Goal: Task Accomplishment & Management: Complete application form

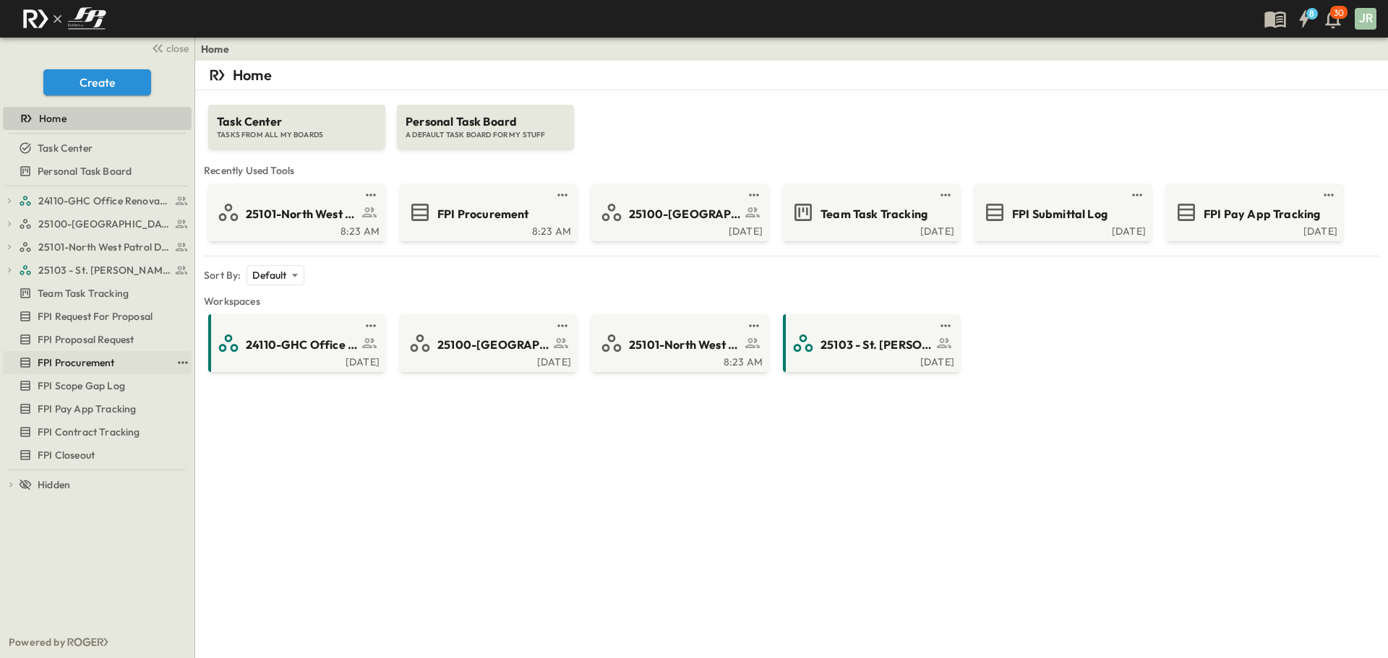
click at [108, 372] on link "FPI Procurement" at bounding box center [87, 363] width 168 height 20
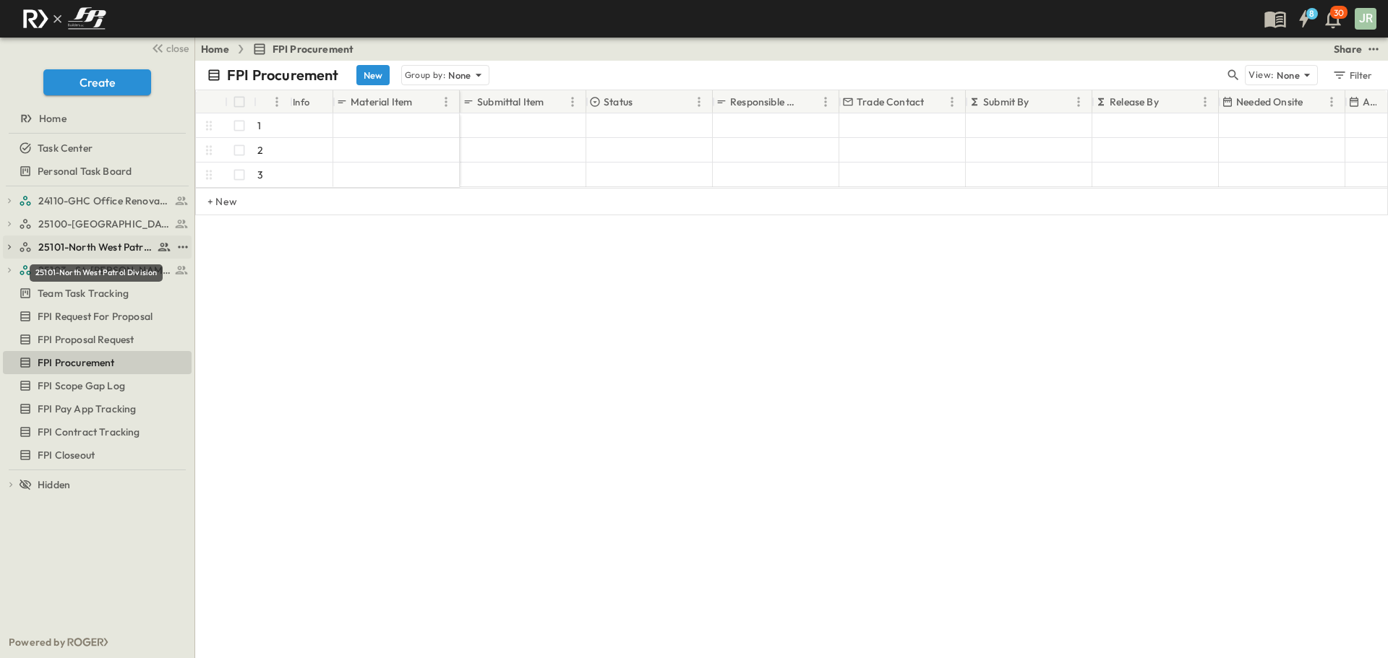
click at [95, 249] on span "25101-North West Patrol Division" at bounding box center [95, 247] width 115 height 14
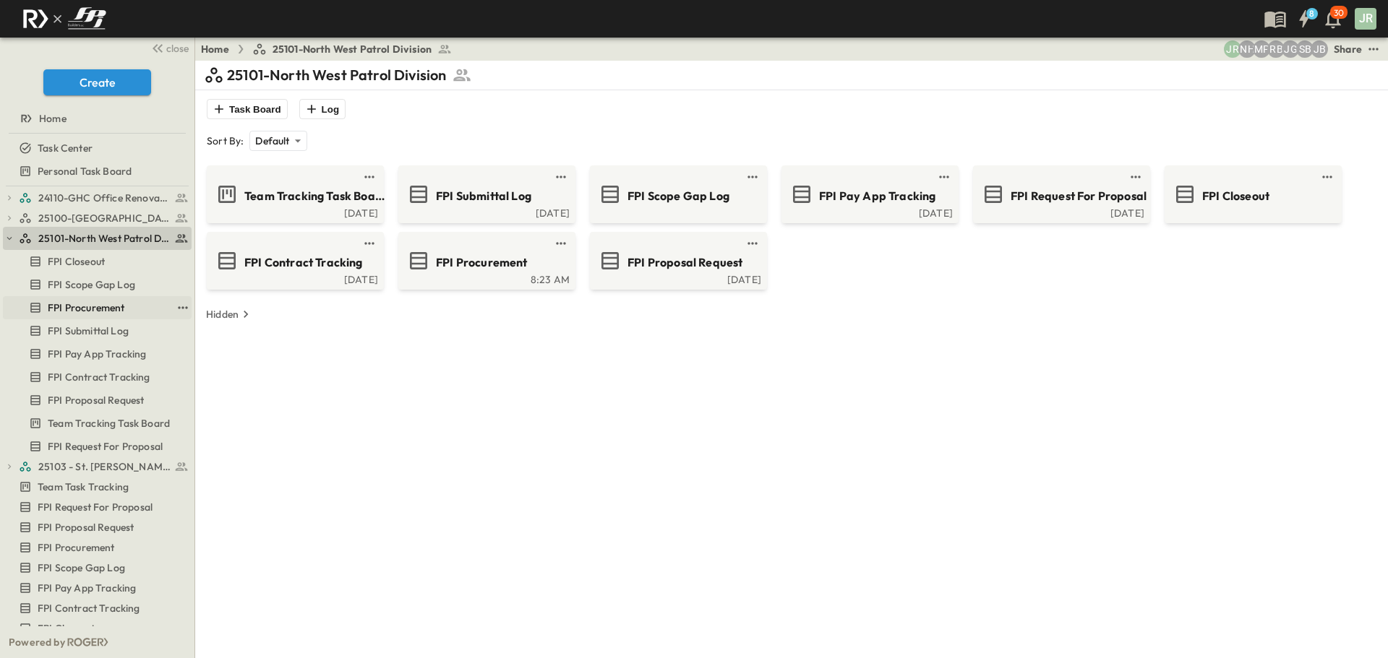
click at [110, 315] on link "FPI Procurement" at bounding box center [87, 308] width 168 height 20
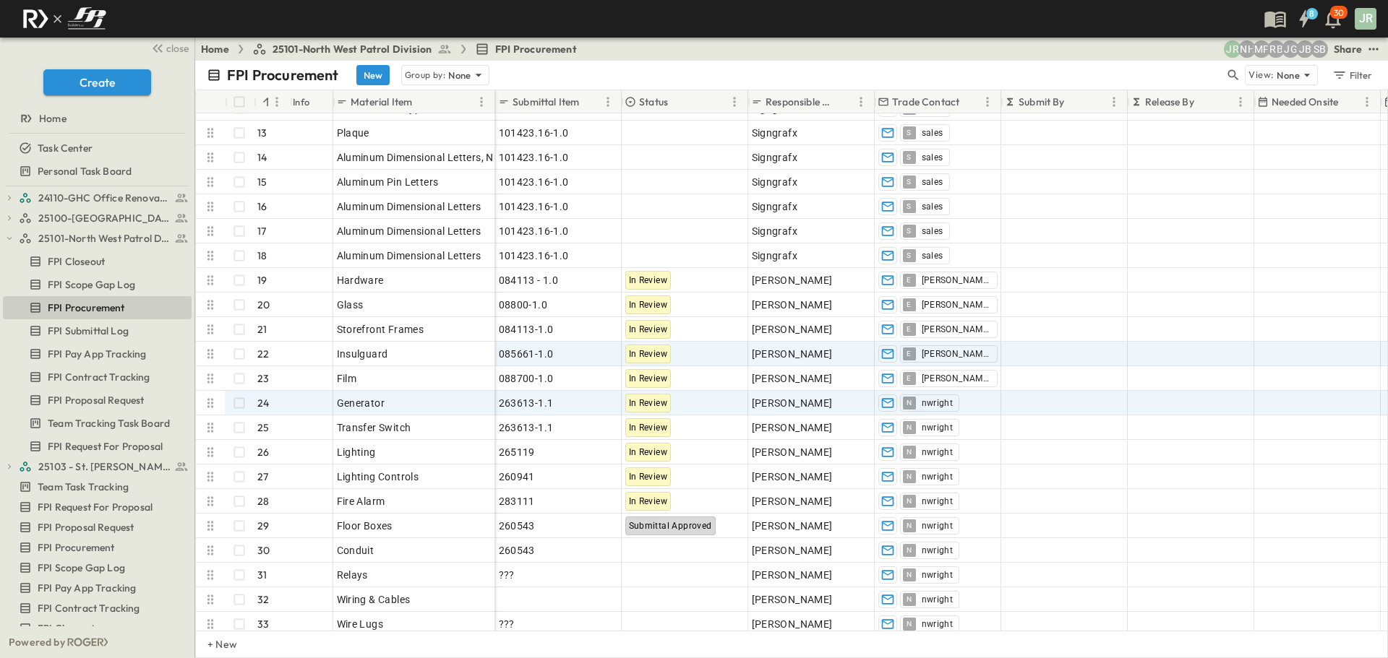
scroll to position [289, 0]
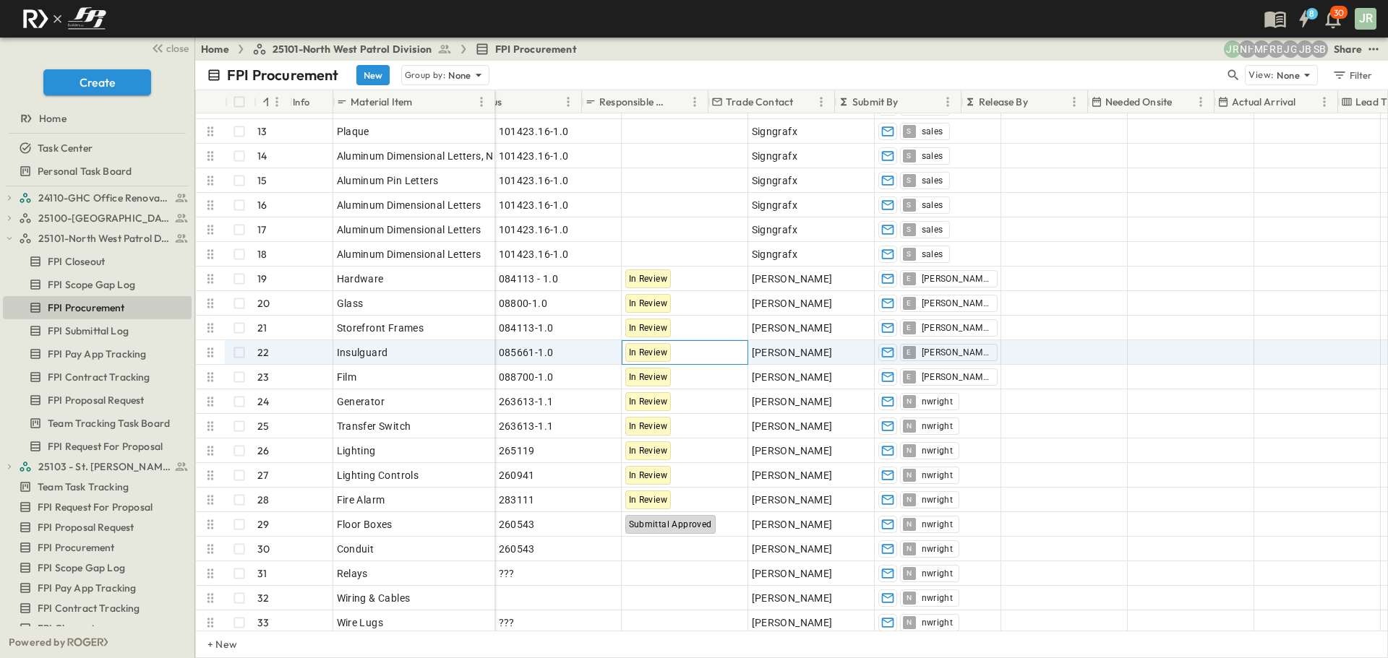
drag, startPoint x: 672, startPoint y: 354, endPoint x: 896, endPoint y: 345, distance: 223.5
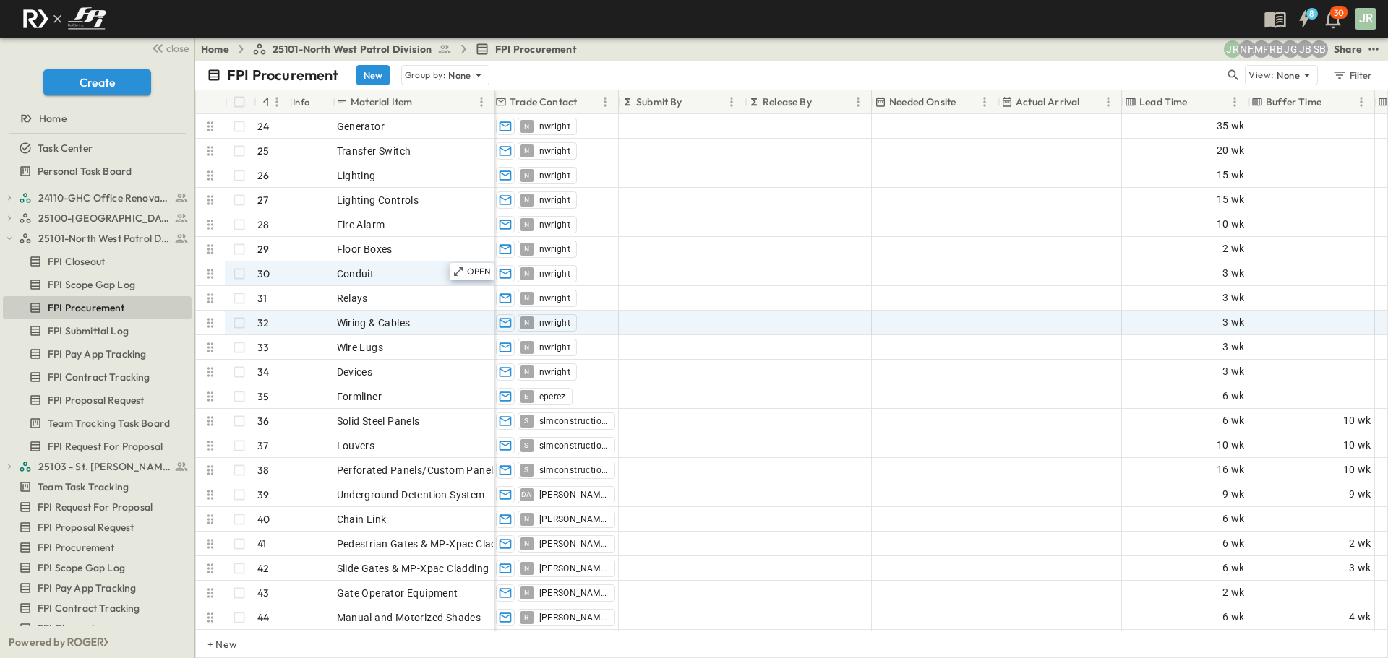
scroll to position [578, 382]
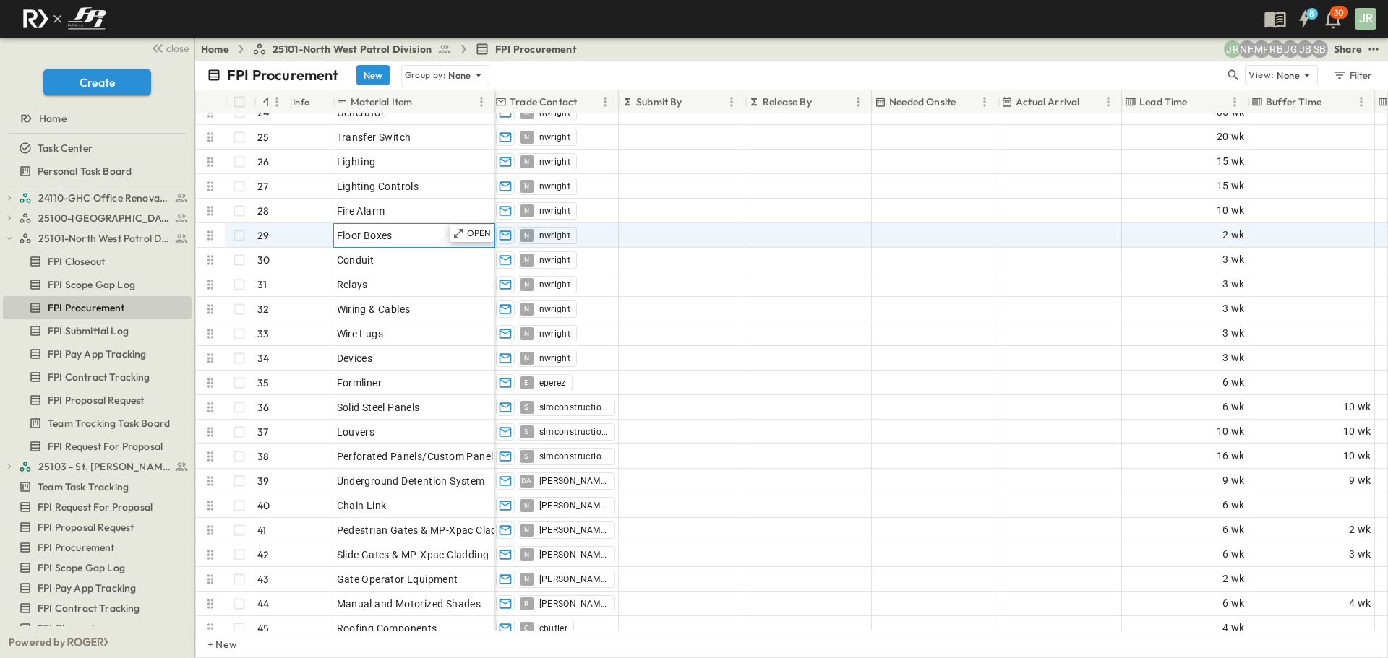
click at [396, 239] on div "Floor Boxes" at bounding box center [414, 236] width 155 height 20
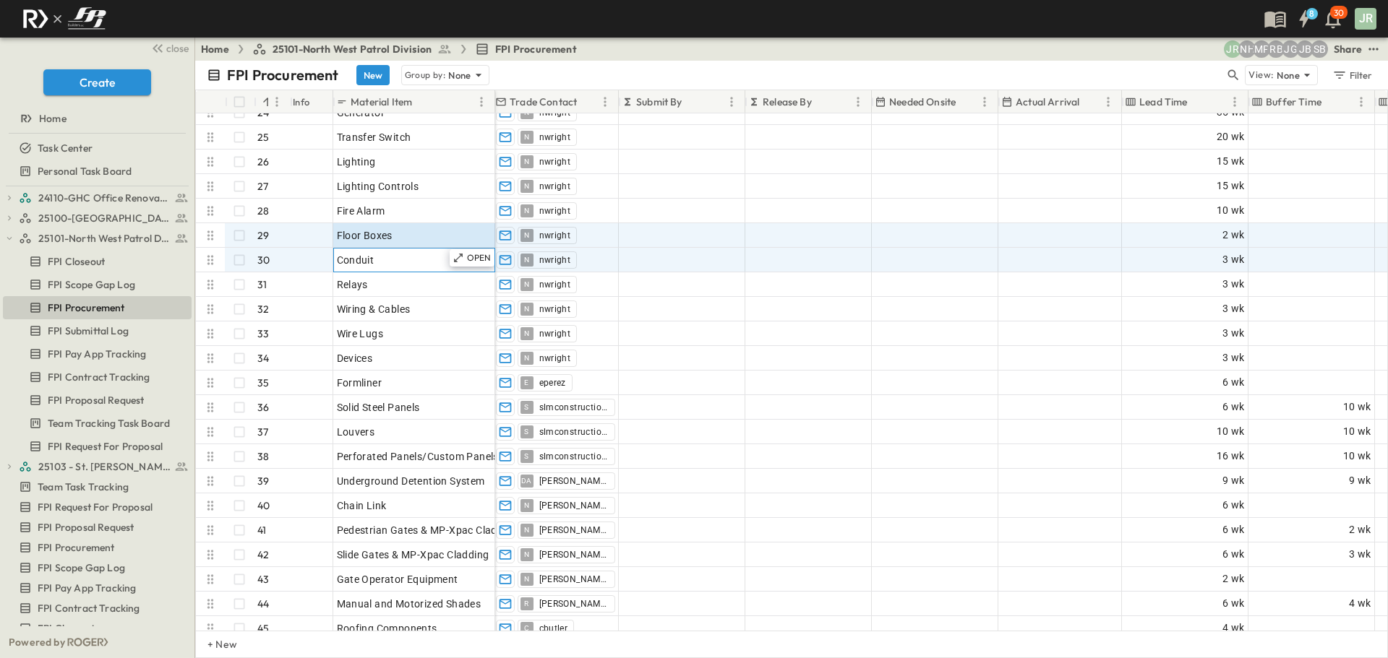
click at [398, 259] on div "Conduit" at bounding box center [414, 260] width 155 height 20
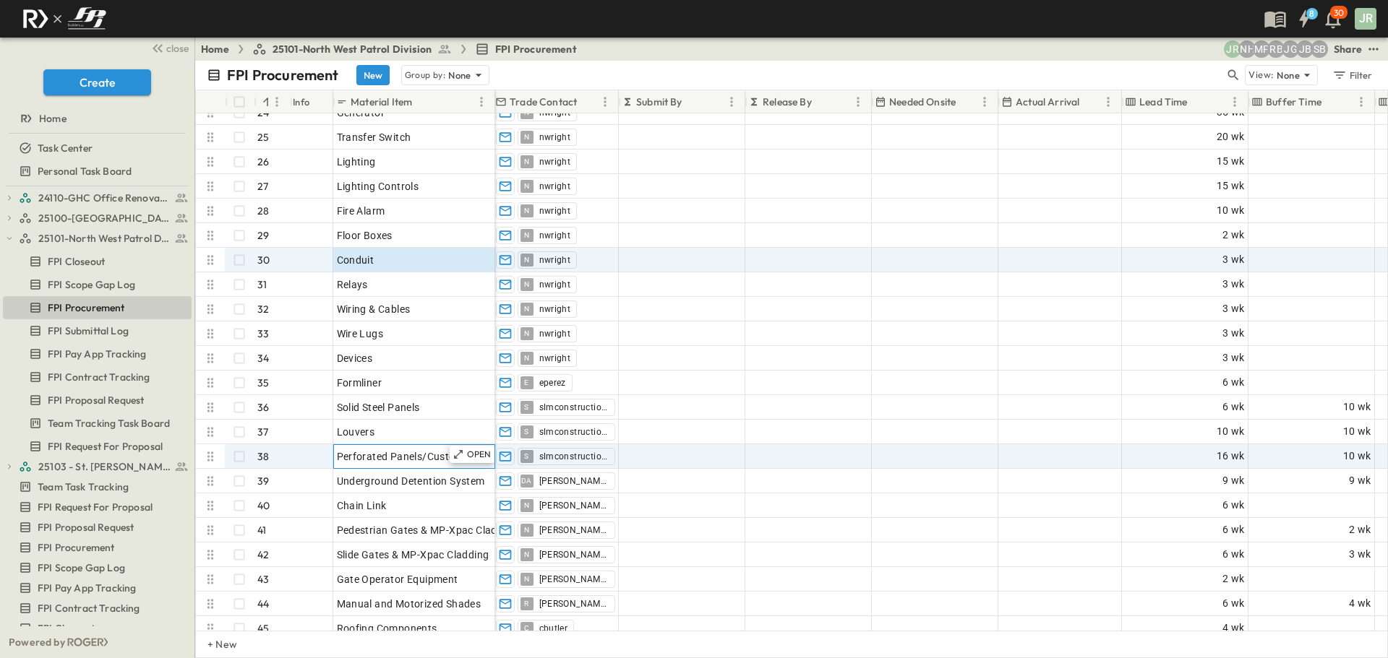
drag, startPoint x: 361, startPoint y: 467, endPoint x: 410, endPoint y: 456, distance: 50.3
click at [361, 467] on div "OPEN Perforated Panels/Custom Panels" at bounding box center [414, 456] width 160 height 23
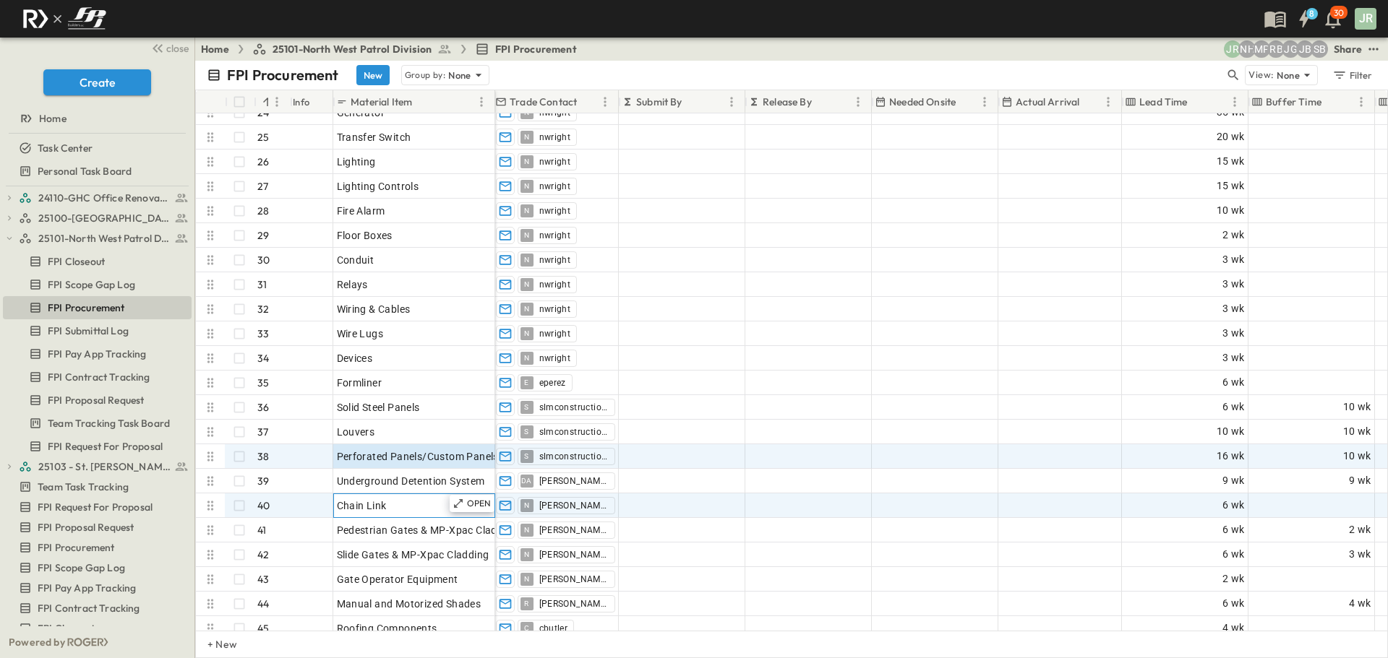
drag, startPoint x: 434, startPoint y: 507, endPoint x: 420, endPoint y: 507, distance: 13.7
click at [434, 507] on div "Chain Link" at bounding box center [414, 506] width 155 height 20
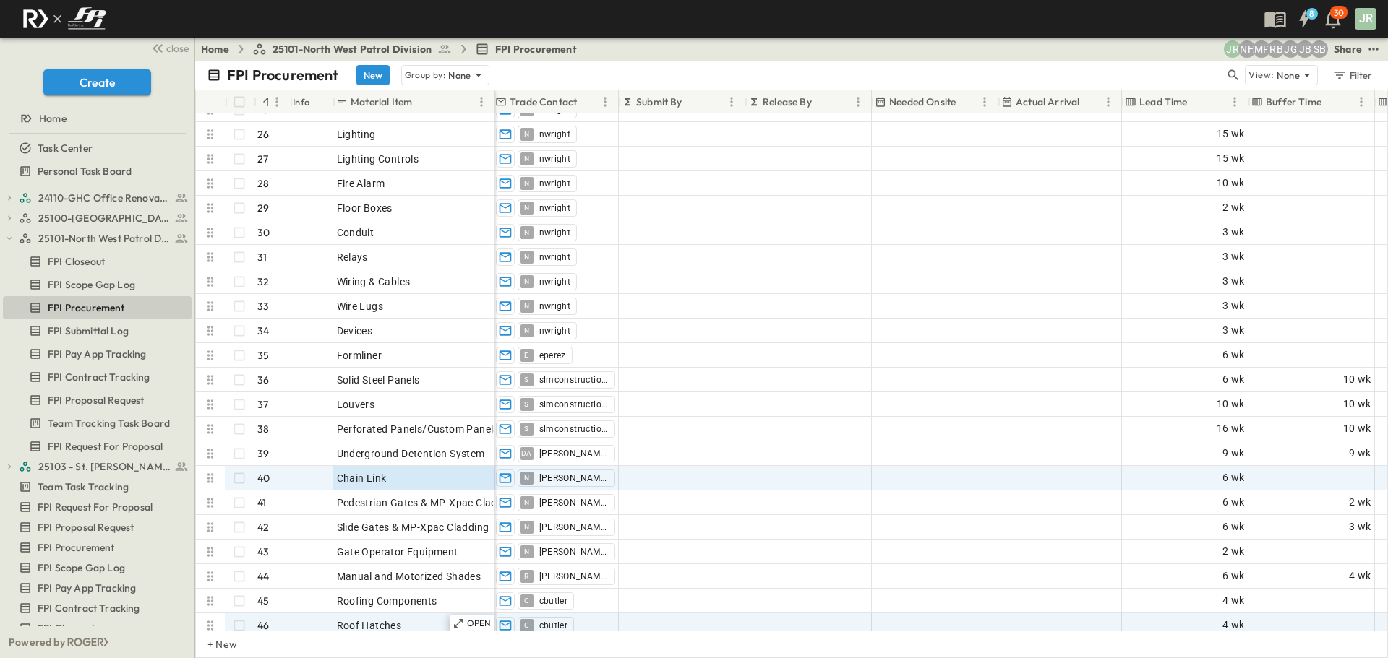
scroll to position [651, 382]
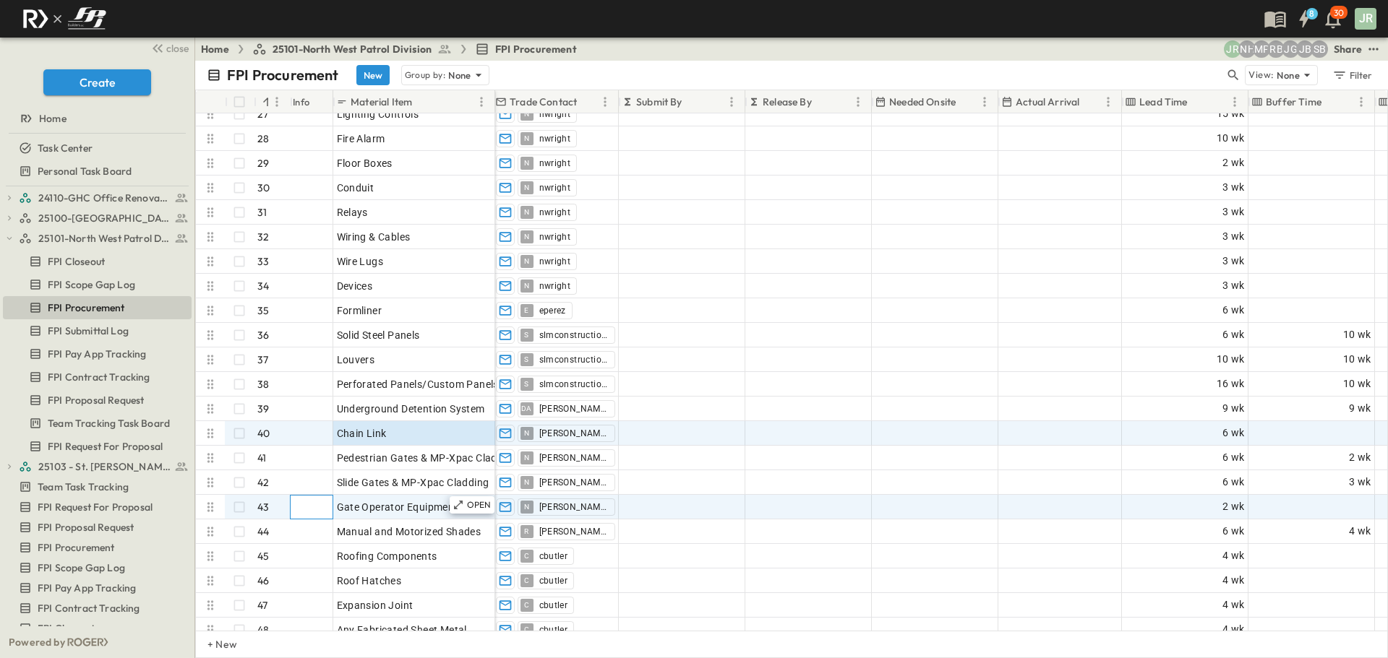
click at [318, 510] on div at bounding box center [310, 507] width 45 height 23
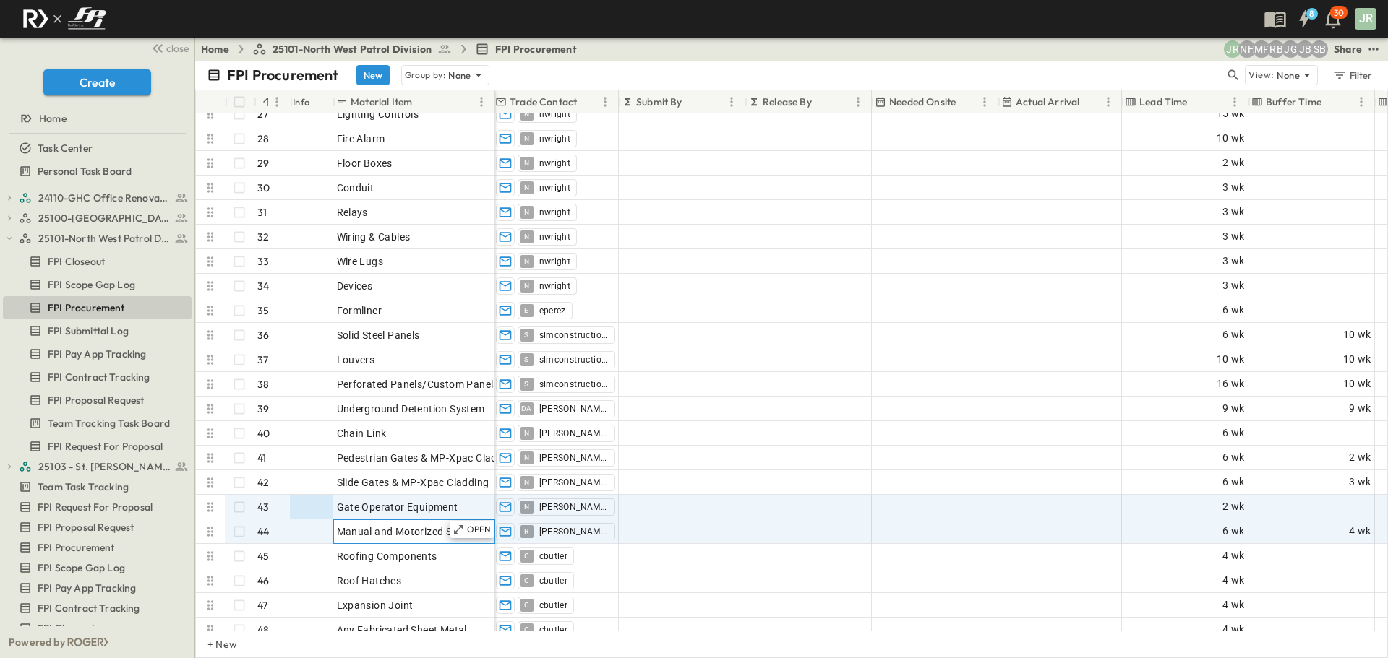
click at [382, 534] on span "Manual and Motorized Shades" at bounding box center [409, 532] width 145 height 14
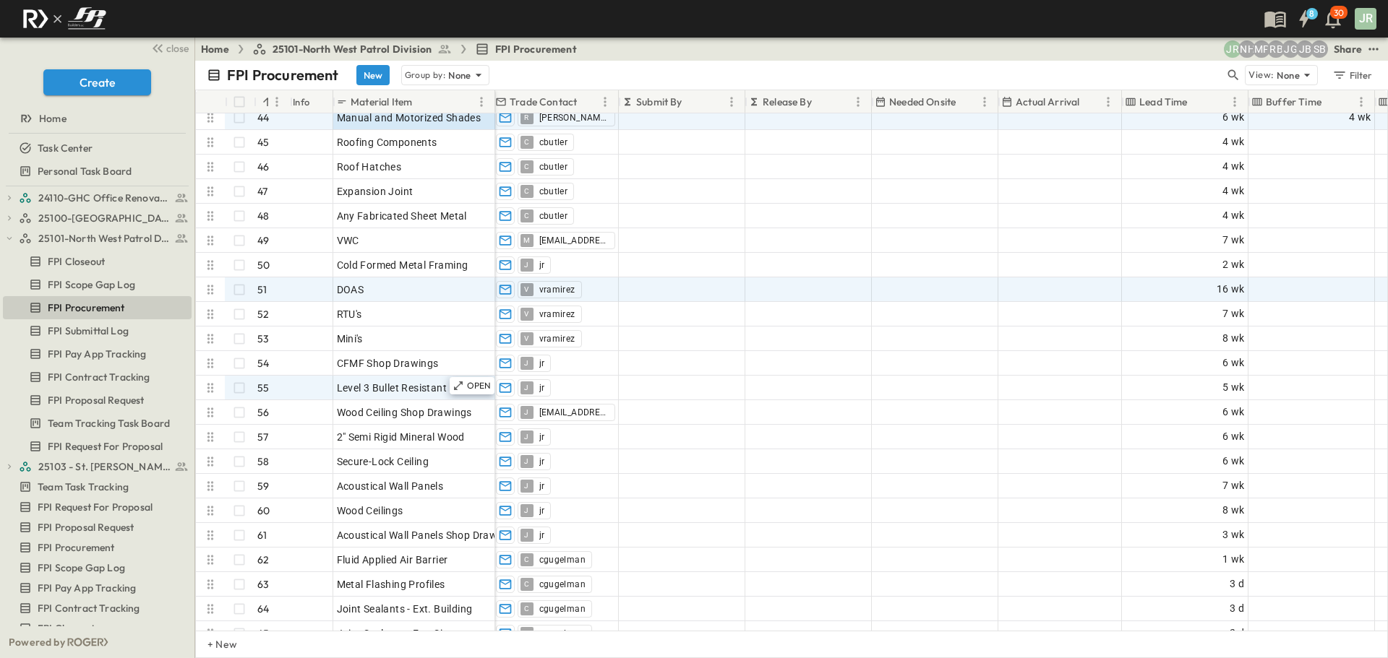
scroll to position [1084, 382]
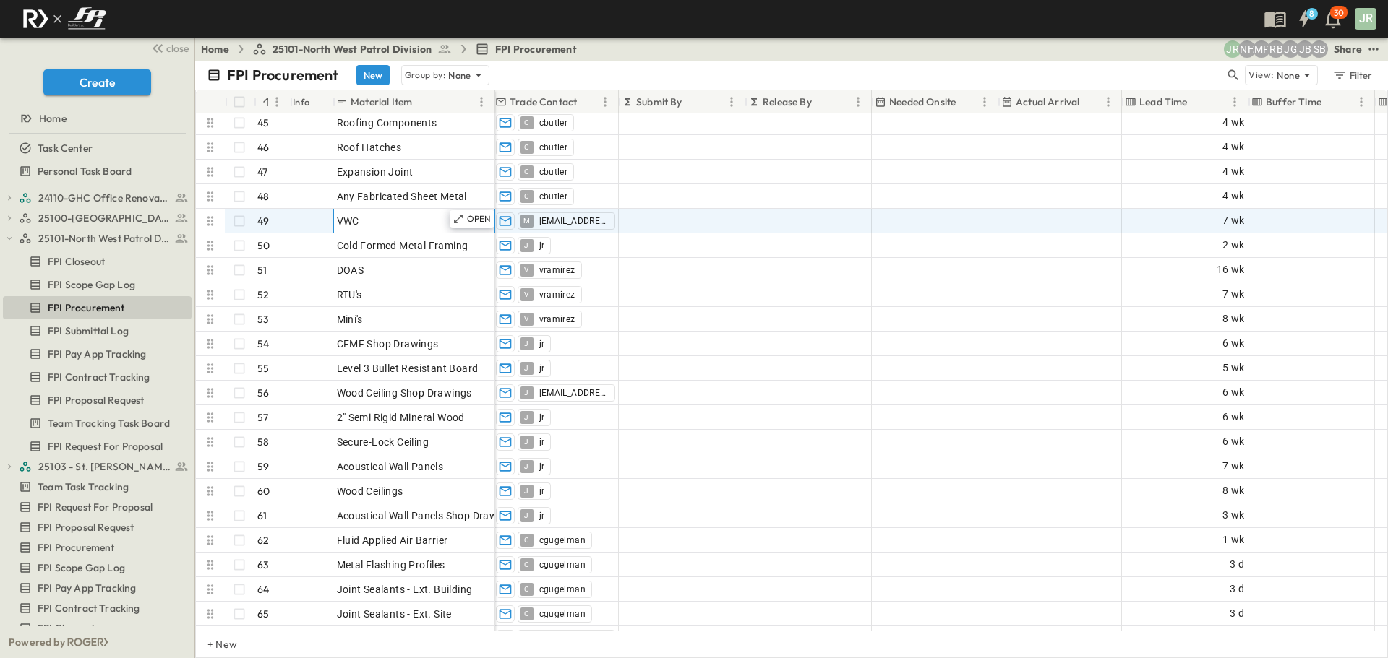
click at [345, 219] on span "VWC" at bounding box center [348, 221] width 22 height 14
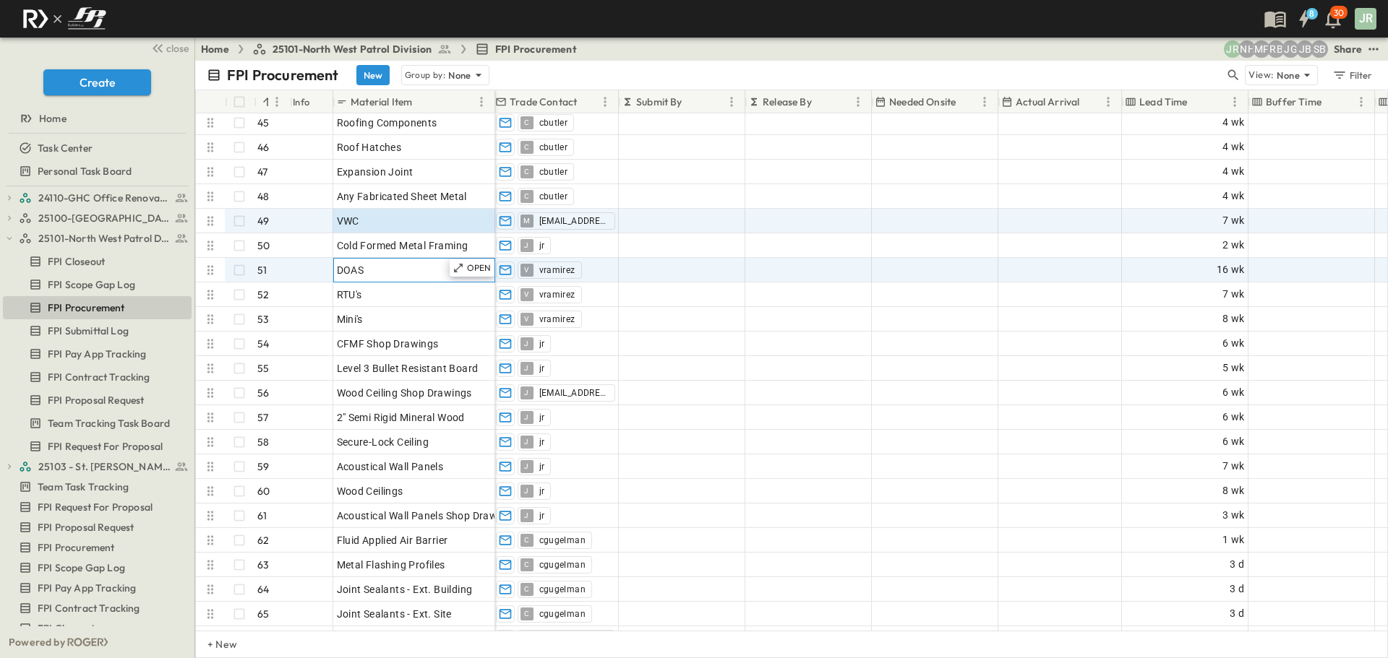
click at [401, 270] on div "DOAS" at bounding box center [414, 270] width 155 height 20
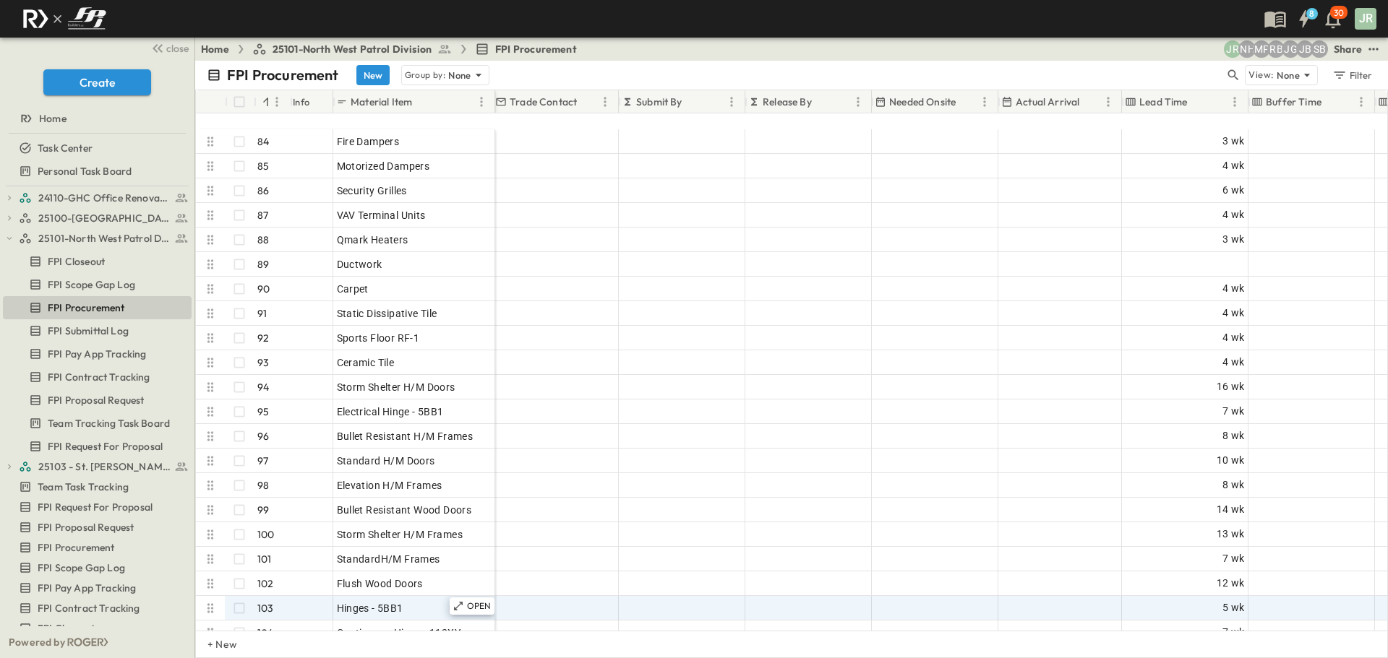
scroll to position [2096, 382]
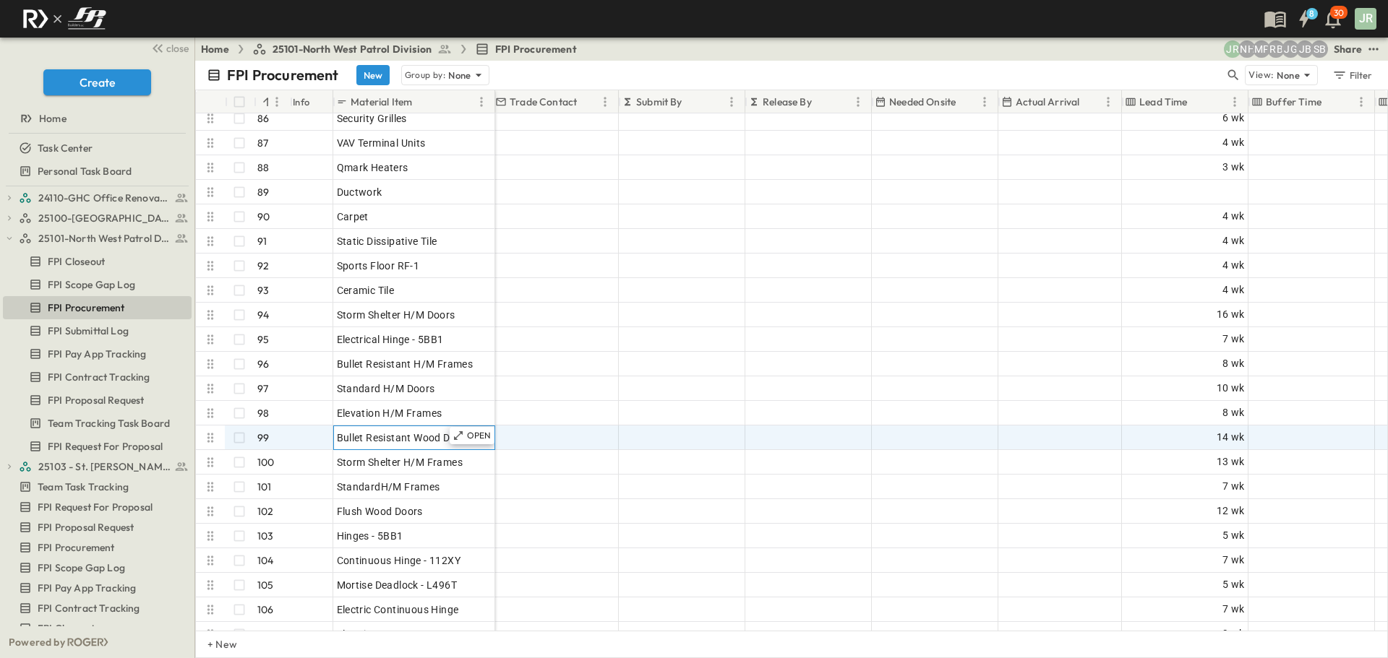
click at [395, 445] on span "Bullet Resistant Wood Doors" at bounding box center [404, 438] width 135 height 14
click at [617, 442] on div at bounding box center [555, 437] width 125 height 23
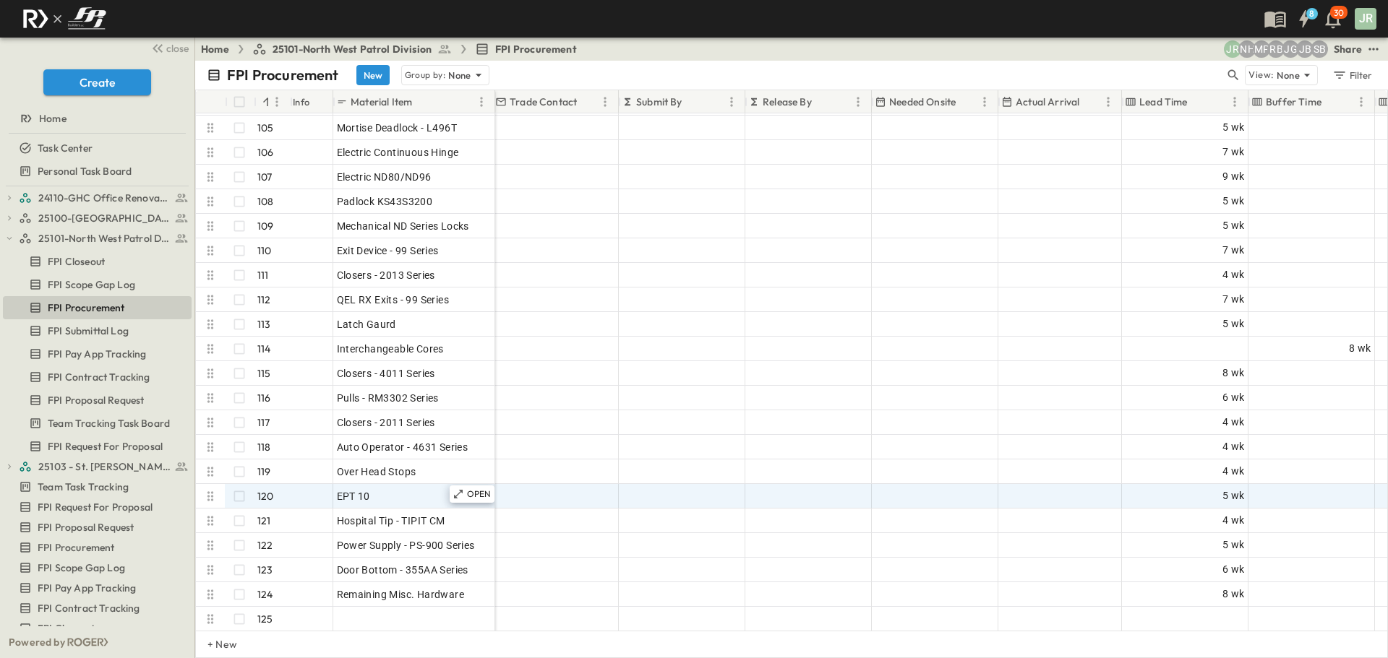
scroll to position [2602, 382]
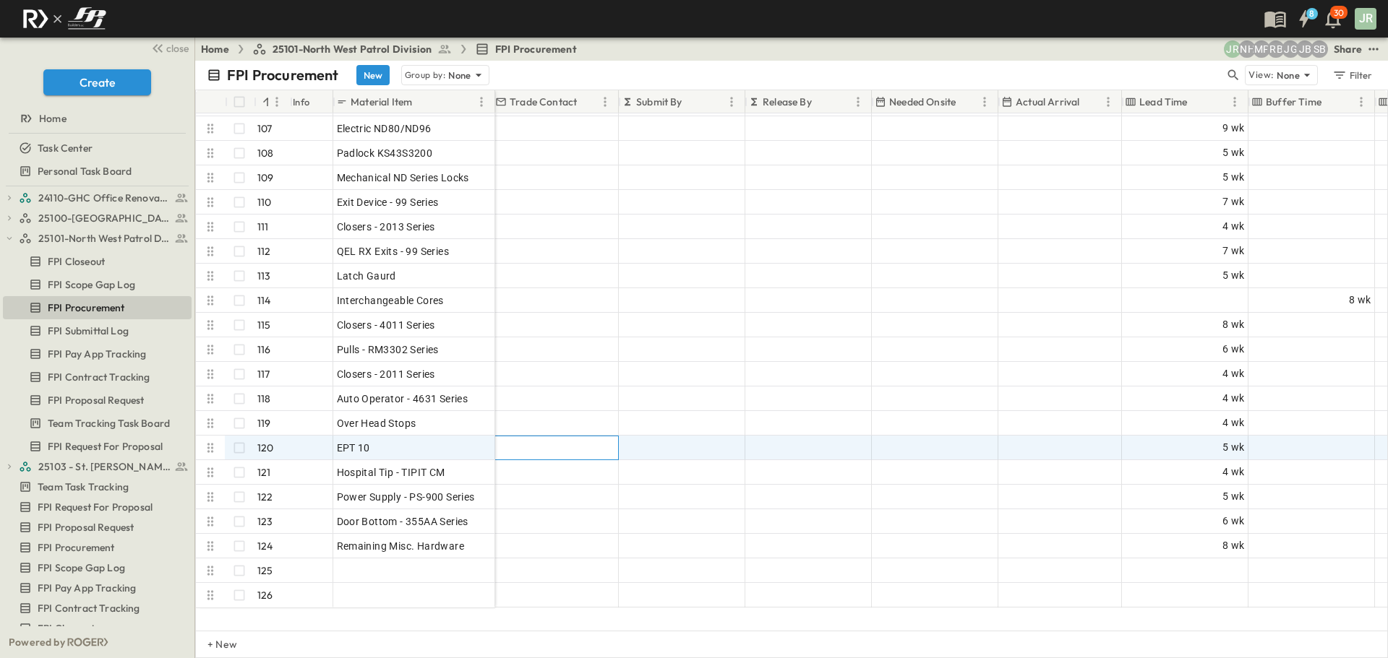
click at [556, 446] on div at bounding box center [555, 448] width 125 height 23
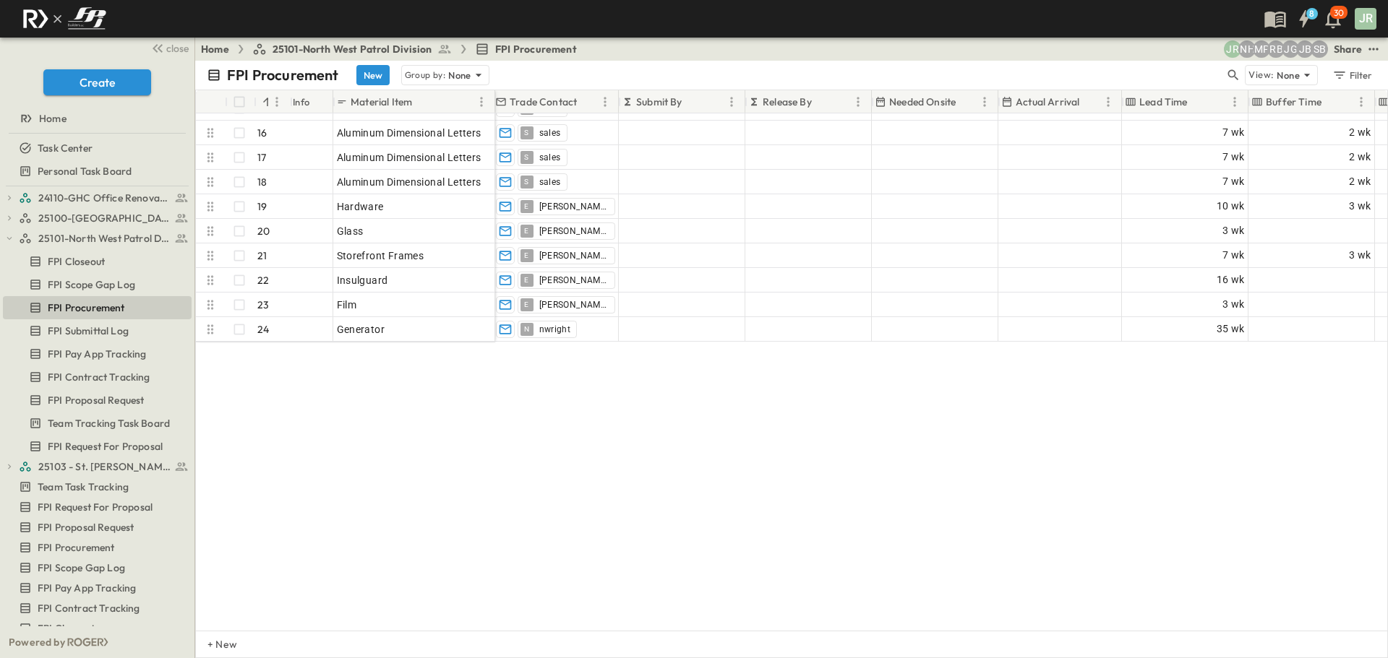
scroll to position [0, 382]
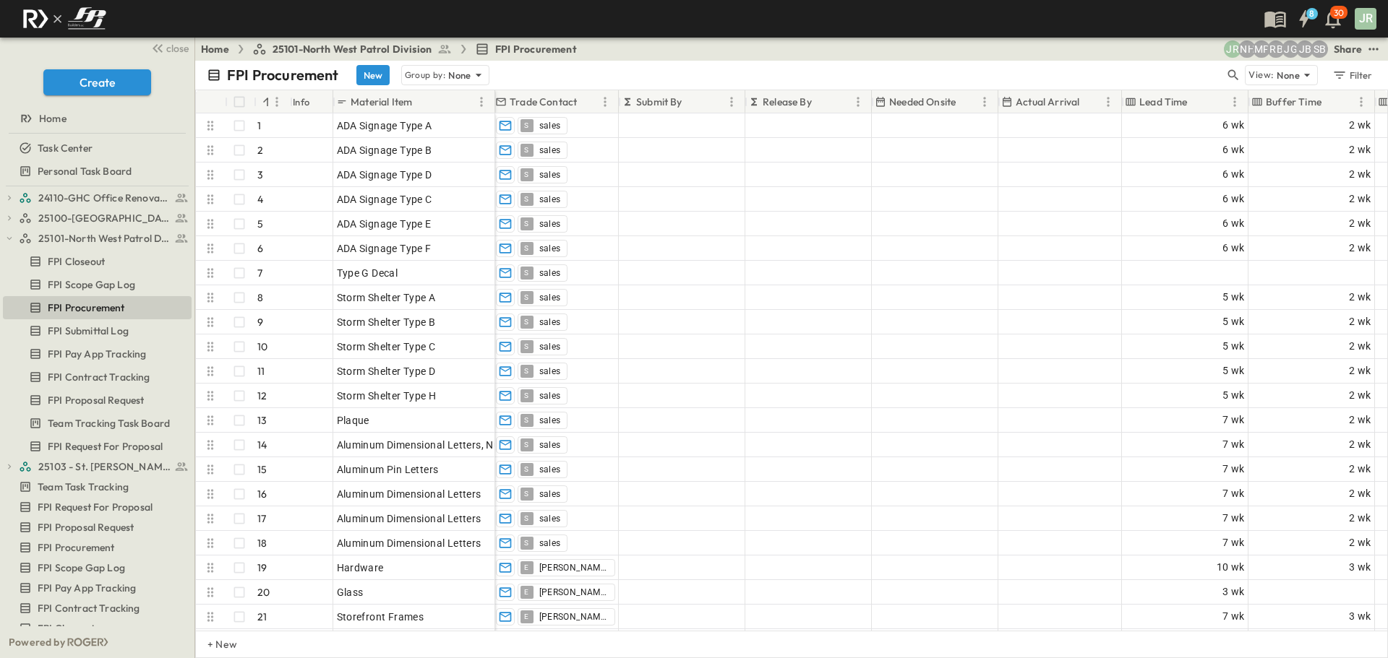
click at [683, 74] on div "FPI Procurement New Group by: None" at bounding box center [716, 75] width 1018 height 20
click at [585, 78] on div "FPI Procurement New Group by: None" at bounding box center [716, 75] width 1018 height 20
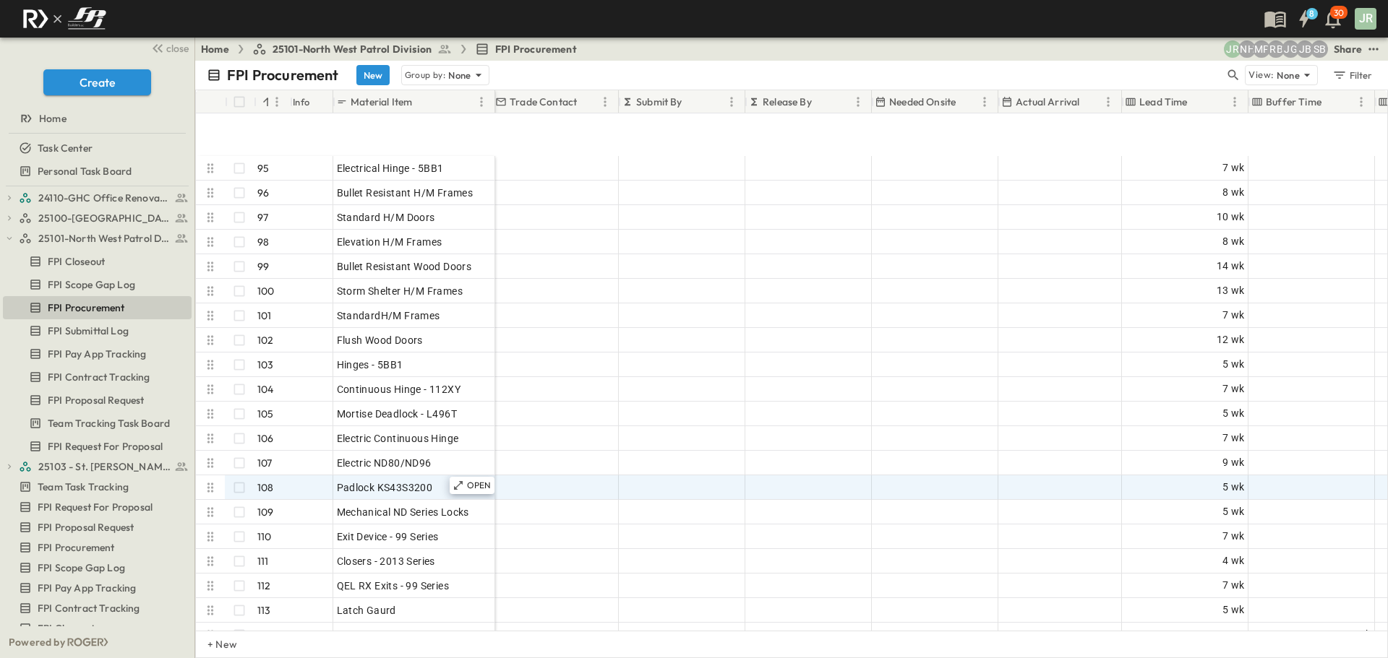
scroll to position [2385, 382]
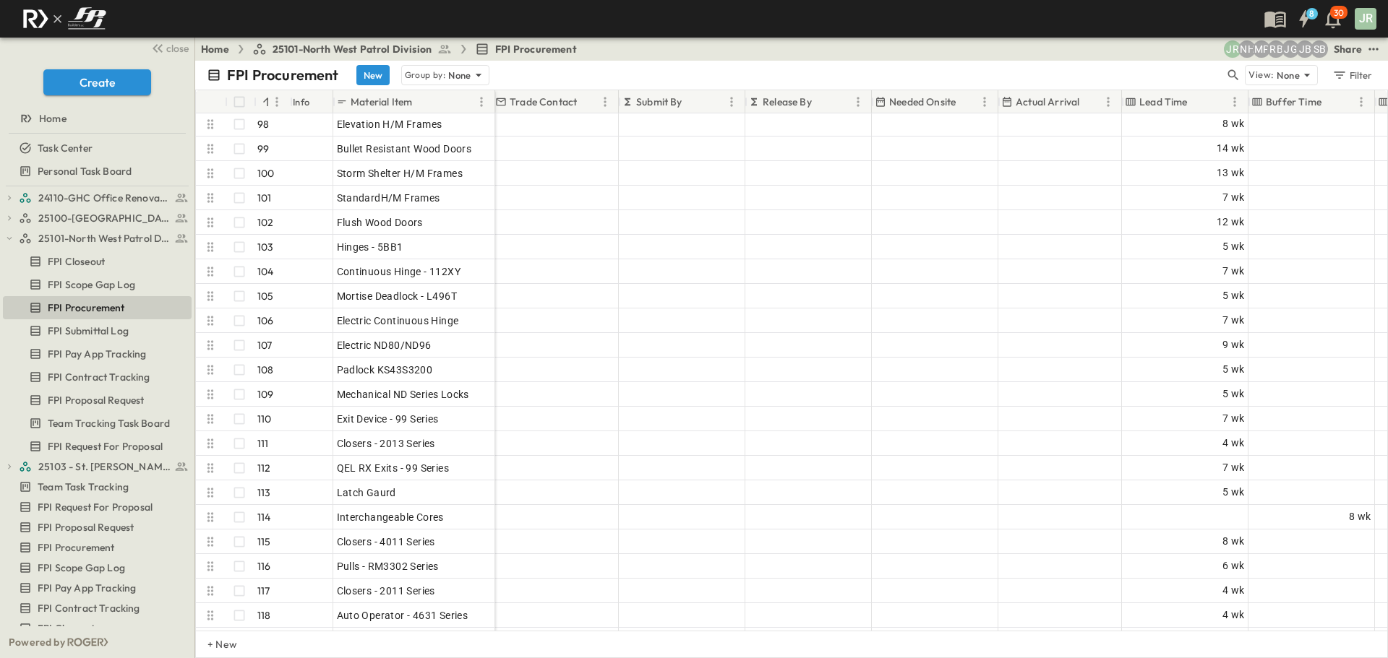
click at [633, 77] on div "FPI Procurement New Group by: None" at bounding box center [716, 75] width 1018 height 20
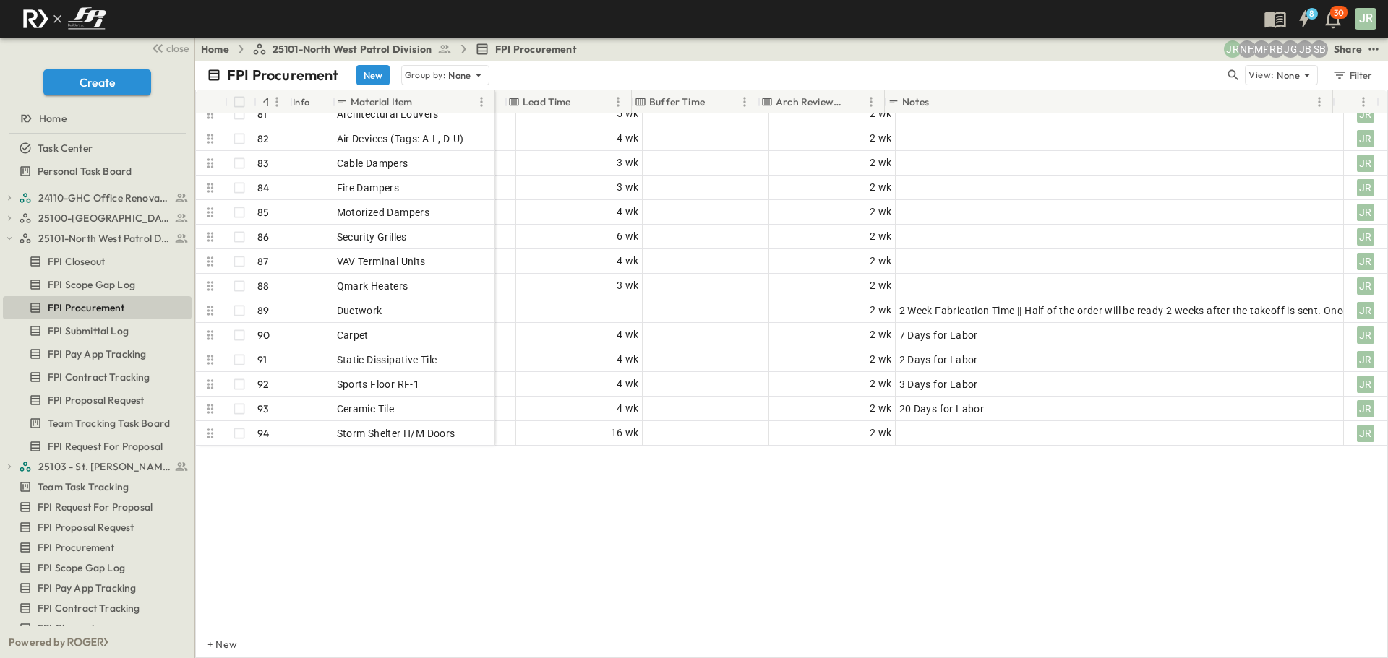
scroll to position [1722, 999]
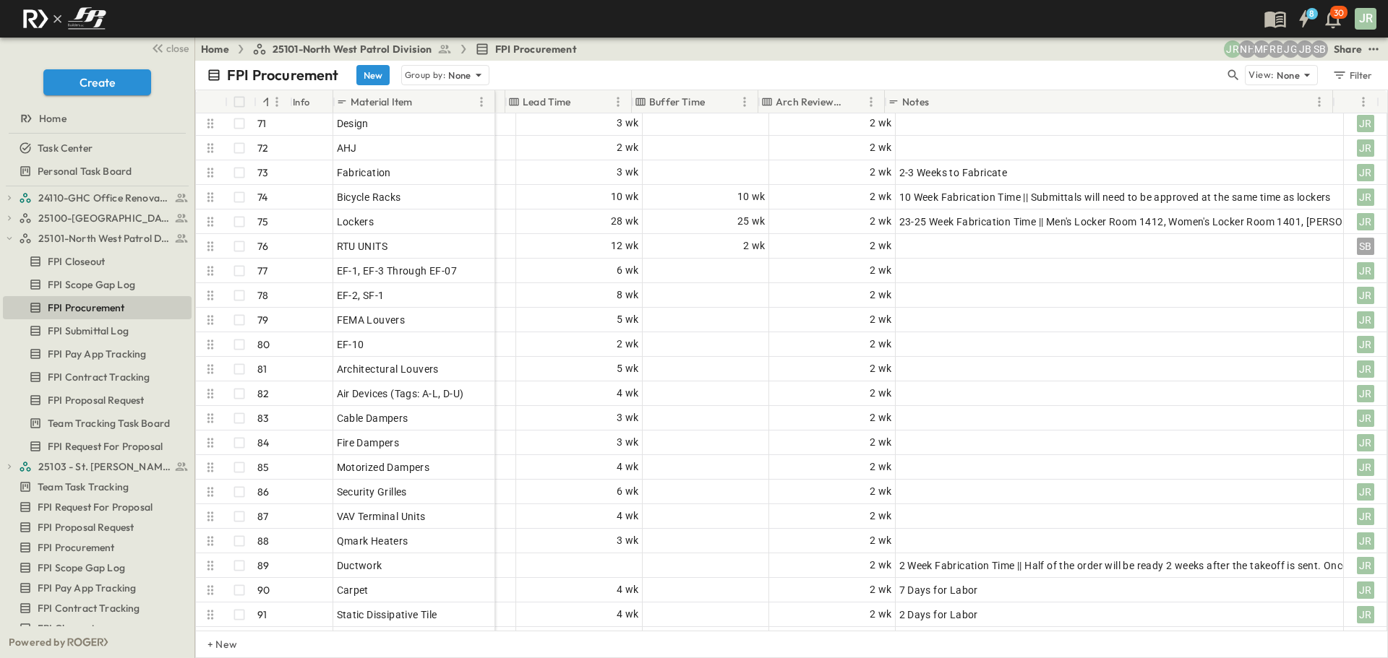
click at [645, 76] on div "FPI Procurement New Group by: None" at bounding box center [716, 75] width 1018 height 20
click at [939, 47] on div "Home 25101-North West Patrol Division FPI Procurement SB JB JG RB MP NH JR Share" at bounding box center [791, 49] width 1193 height 23
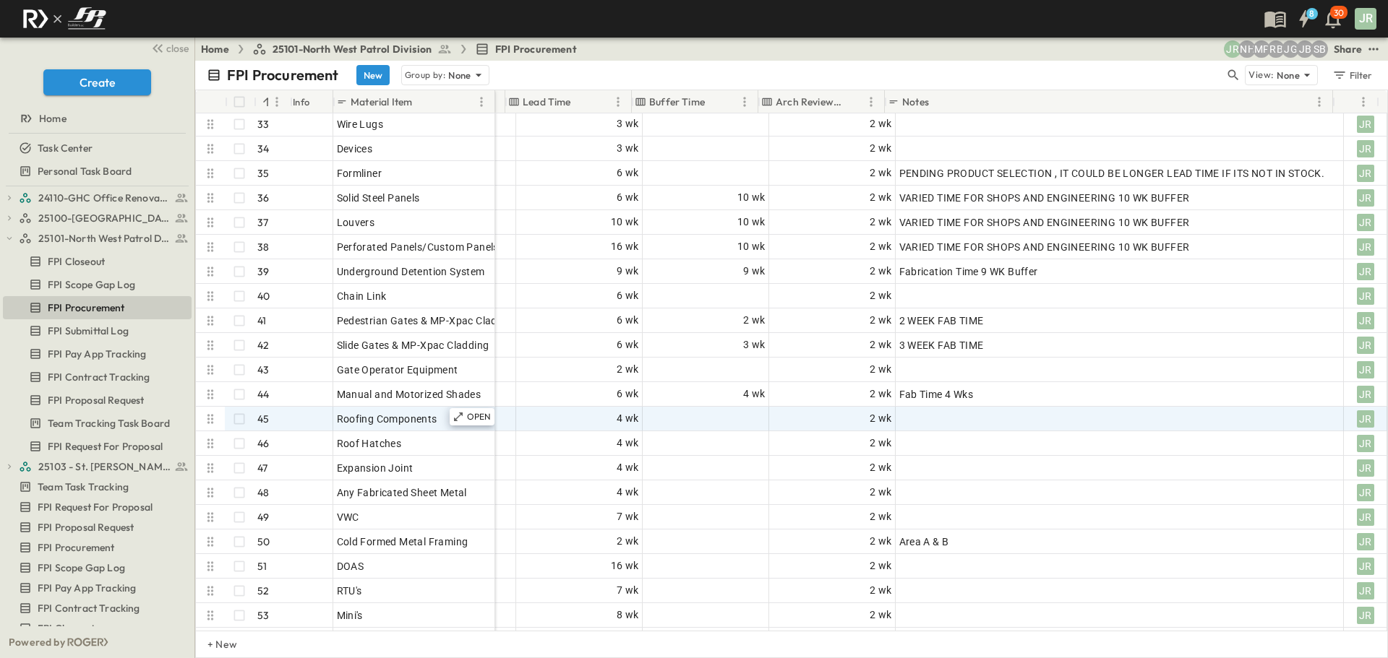
scroll to position [795, 999]
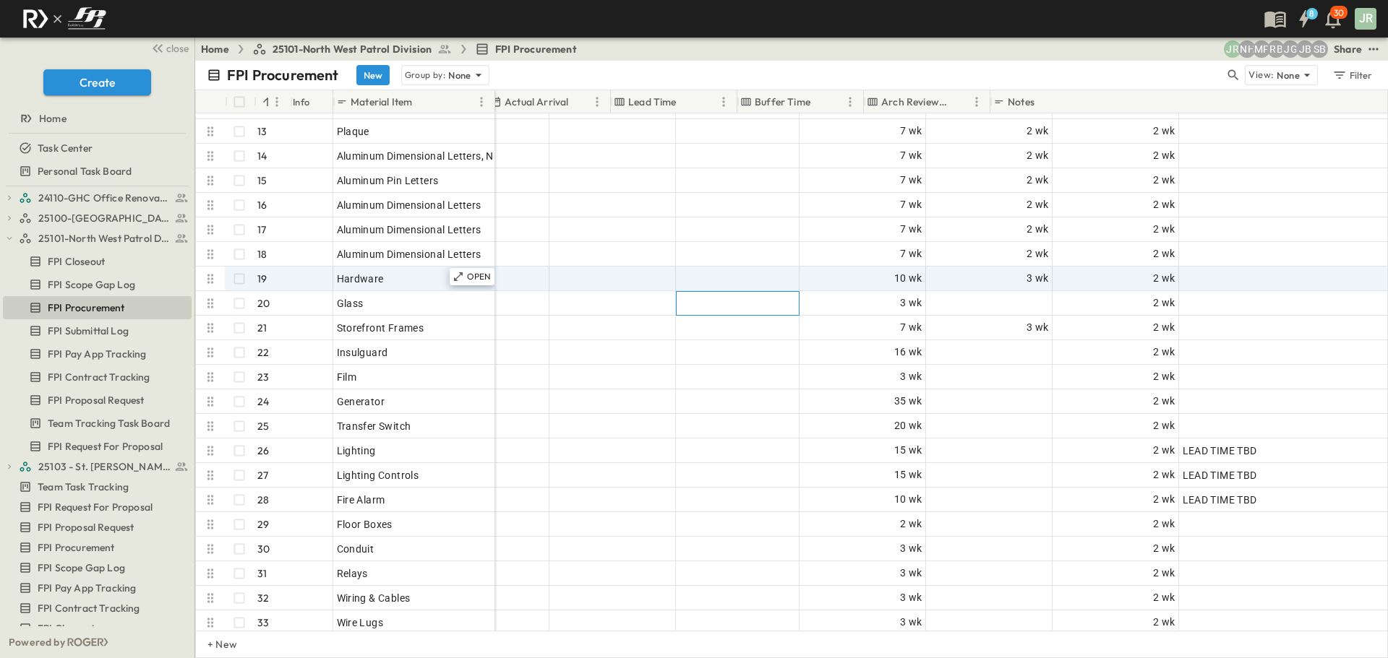
drag, startPoint x: 497, startPoint y: 295, endPoint x: 402, endPoint y: 288, distance: 95.0
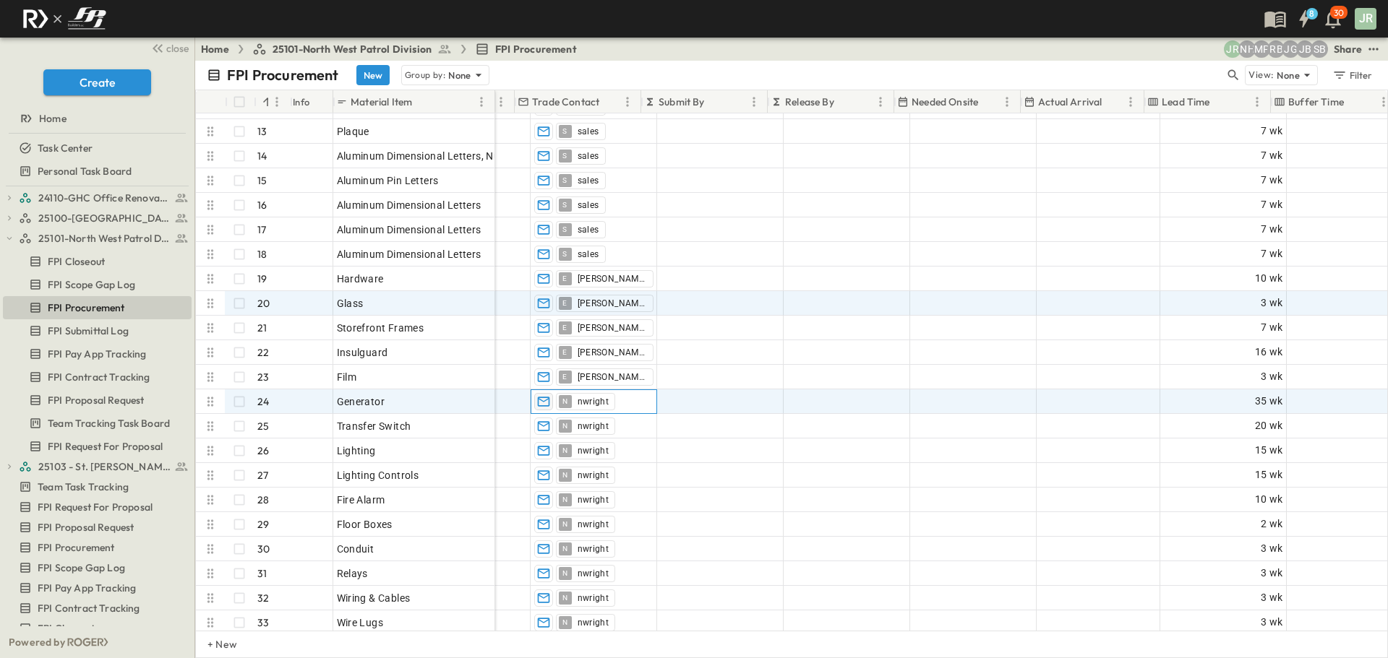
drag, startPoint x: 554, startPoint y: 405, endPoint x: 534, endPoint y: 406, distance: 19.5
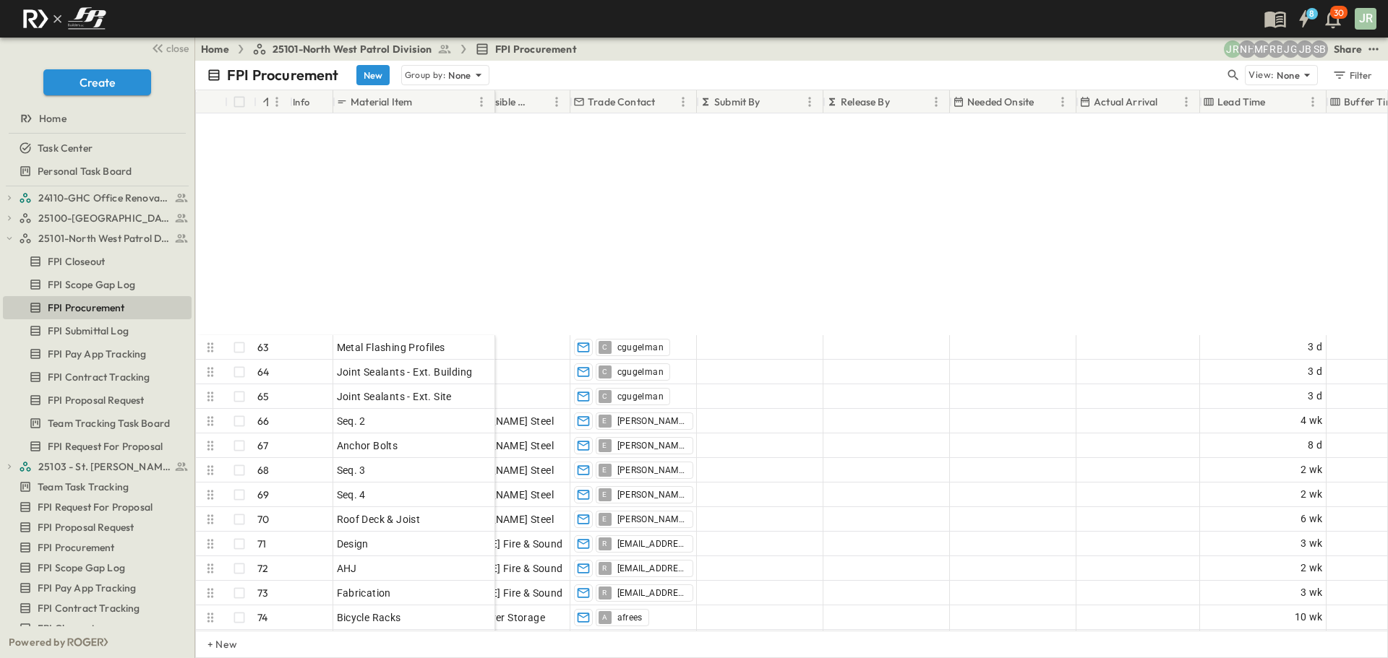
scroll to position [1590, 304]
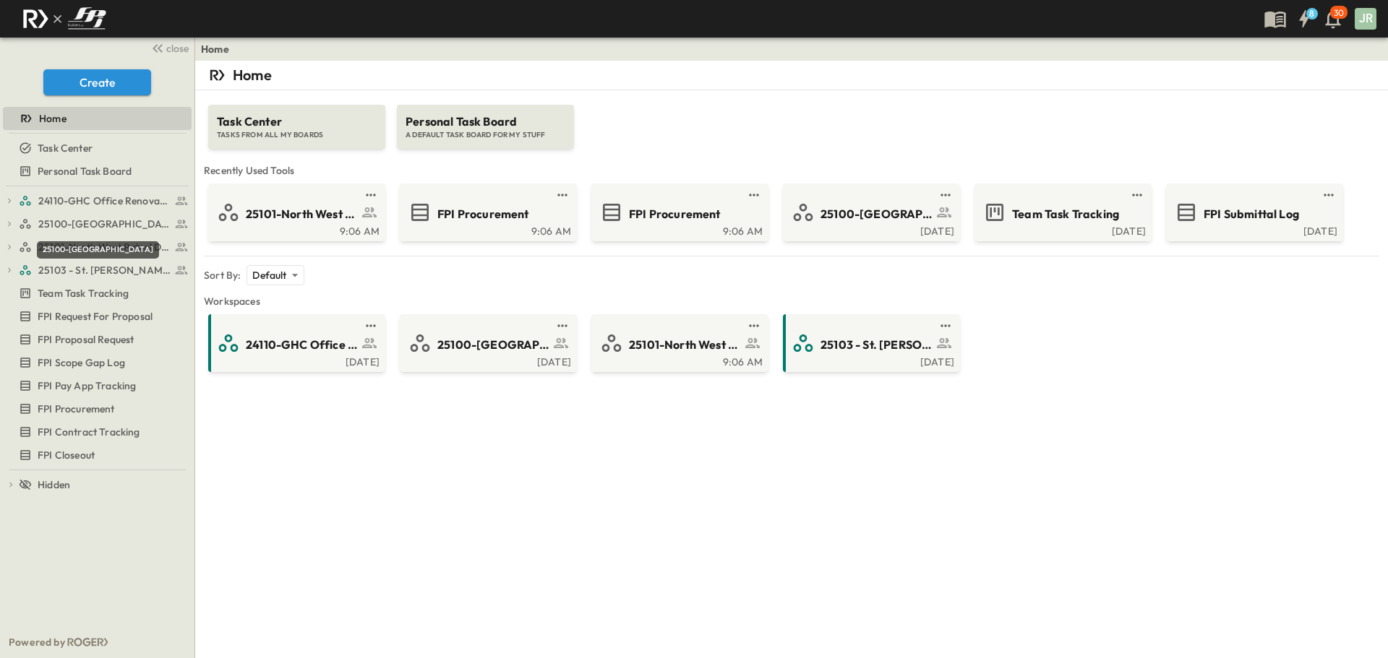
click at [115, 241] on div "25100-[GEOGRAPHIC_DATA]" at bounding box center [98, 249] width 122 height 17
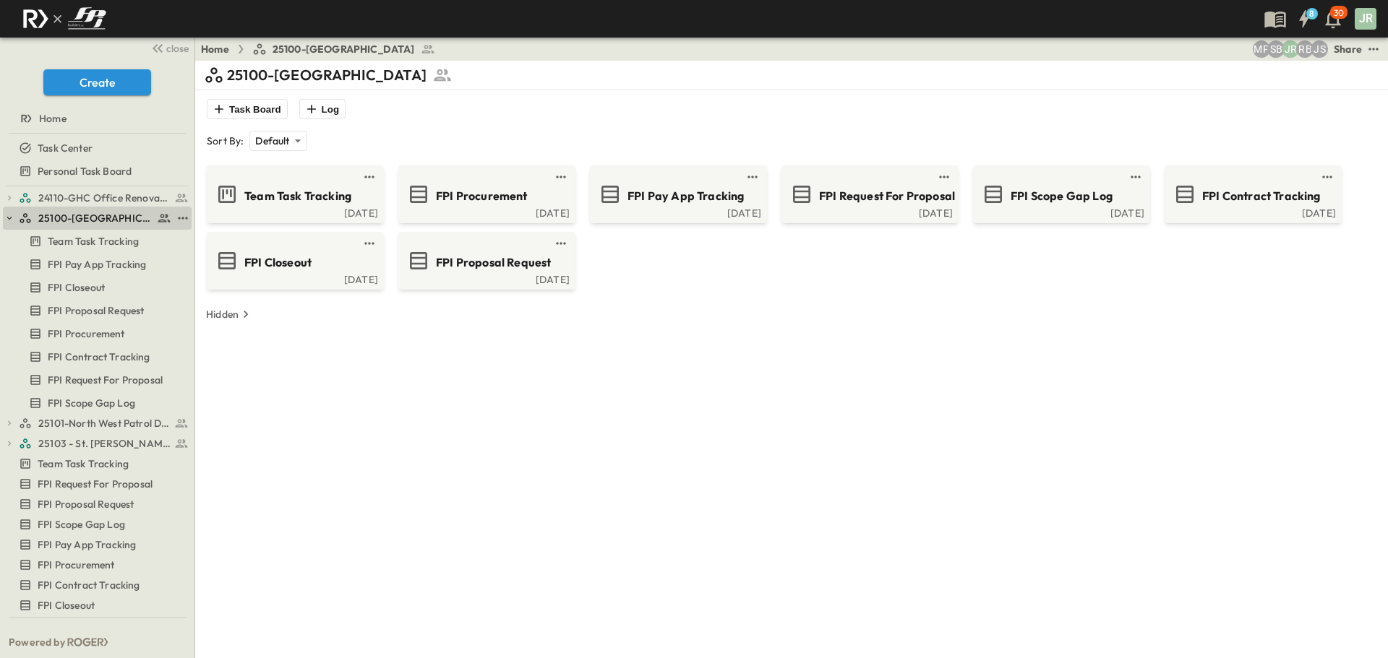
click at [10, 217] on icon "button" at bounding box center [9, 218] width 10 height 10
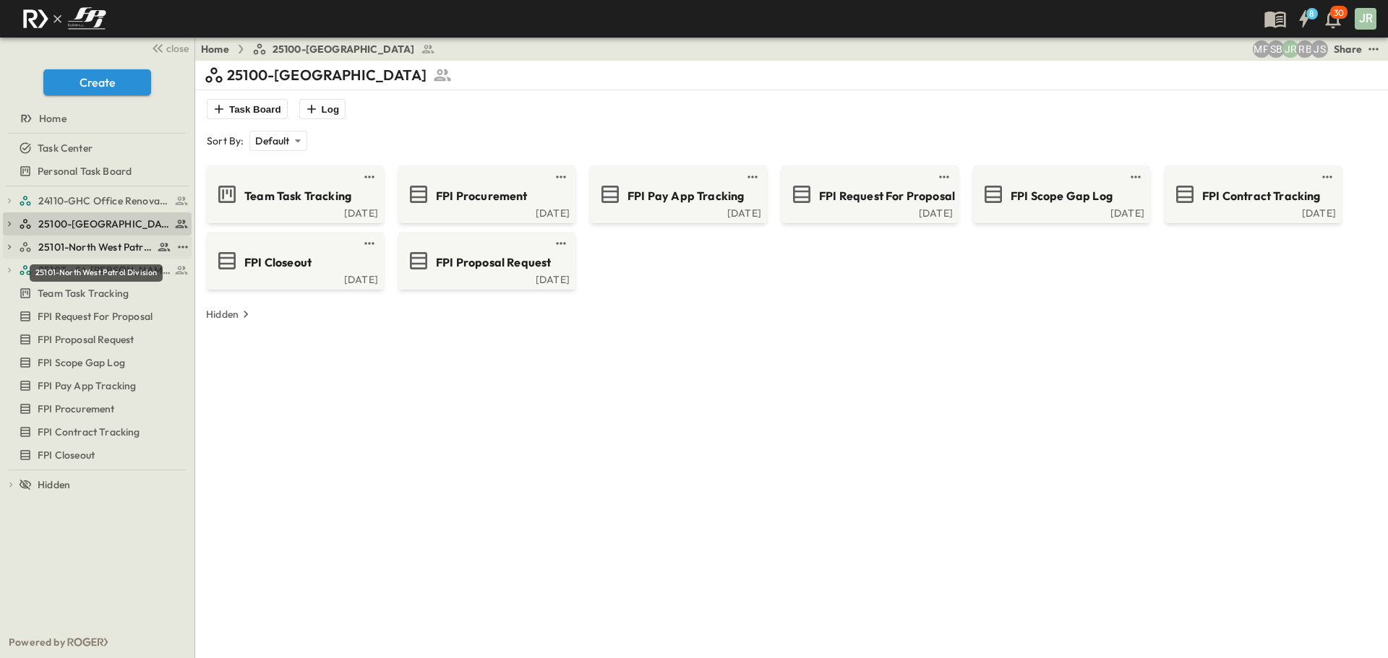
click at [77, 243] on span "25101-North West Patrol Division" at bounding box center [95, 247] width 115 height 14
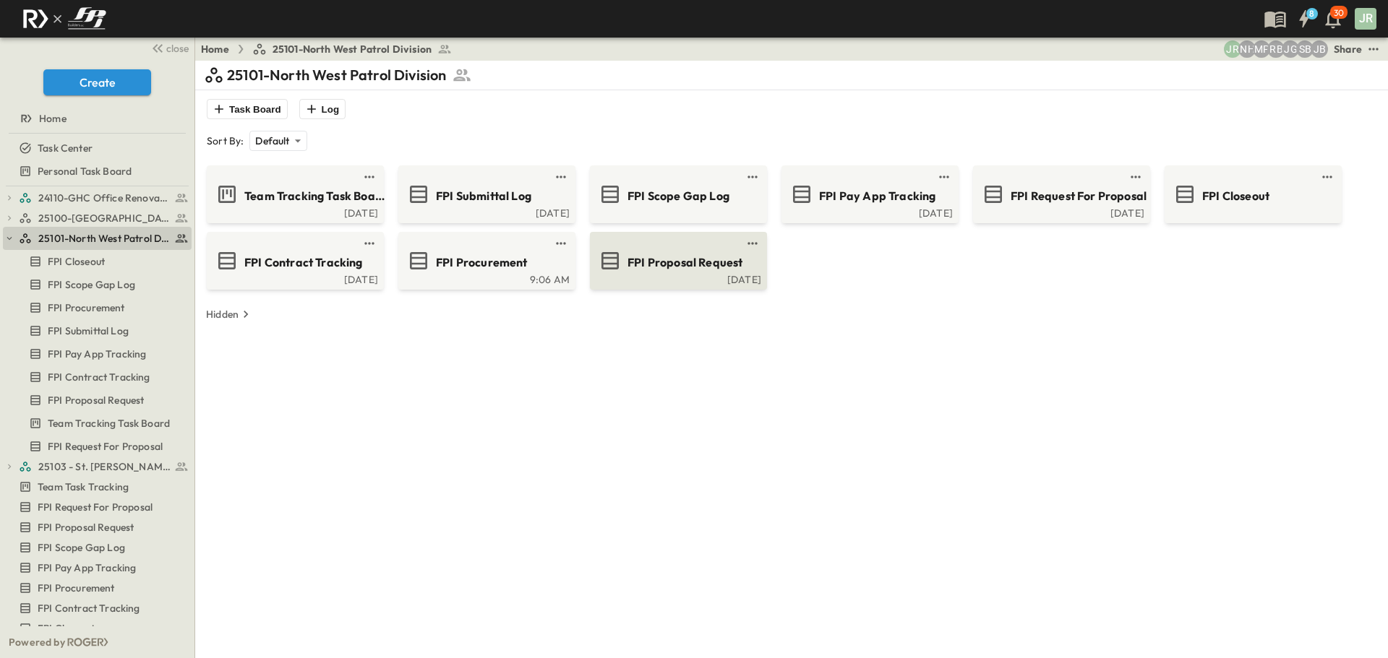
click at [679, 255] on span "FPI Proposal Request" at bounding box center [684, 262] width 115 height 17
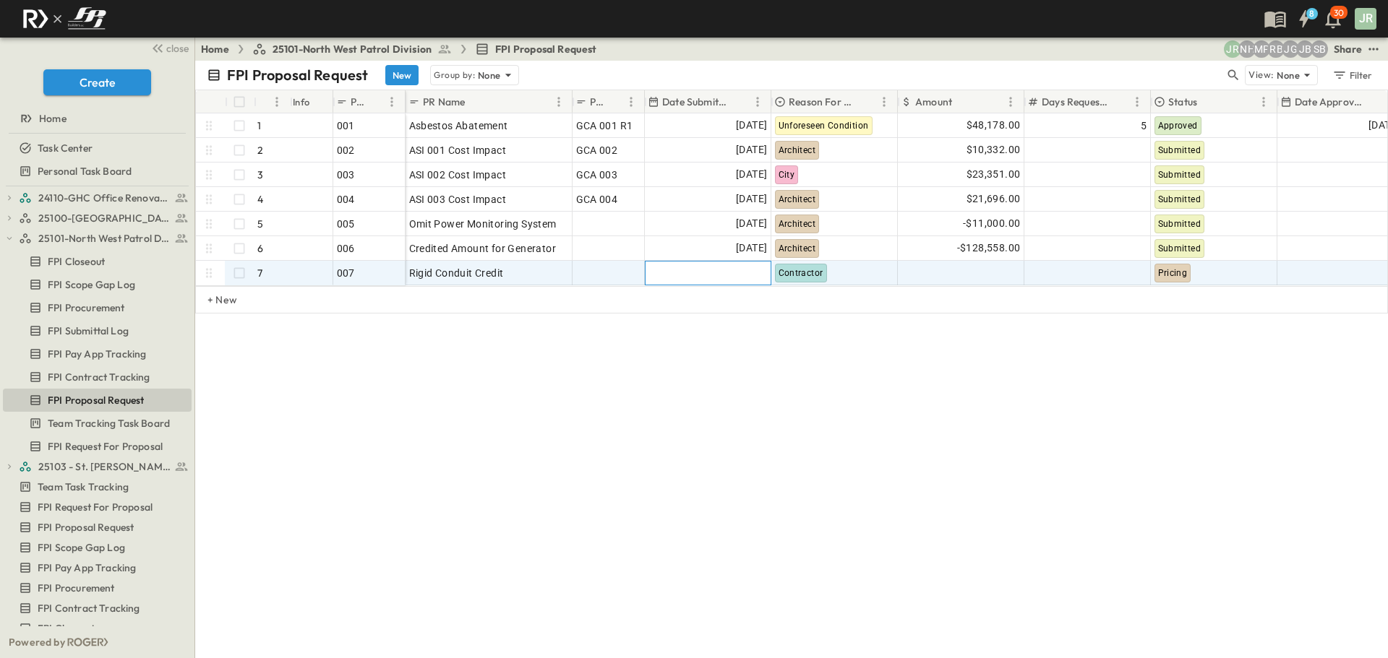
click at [718, 268] on div at bounding box center [707, 273] width 125 height 23
type input "**********"
type input "*****"
type input "******"
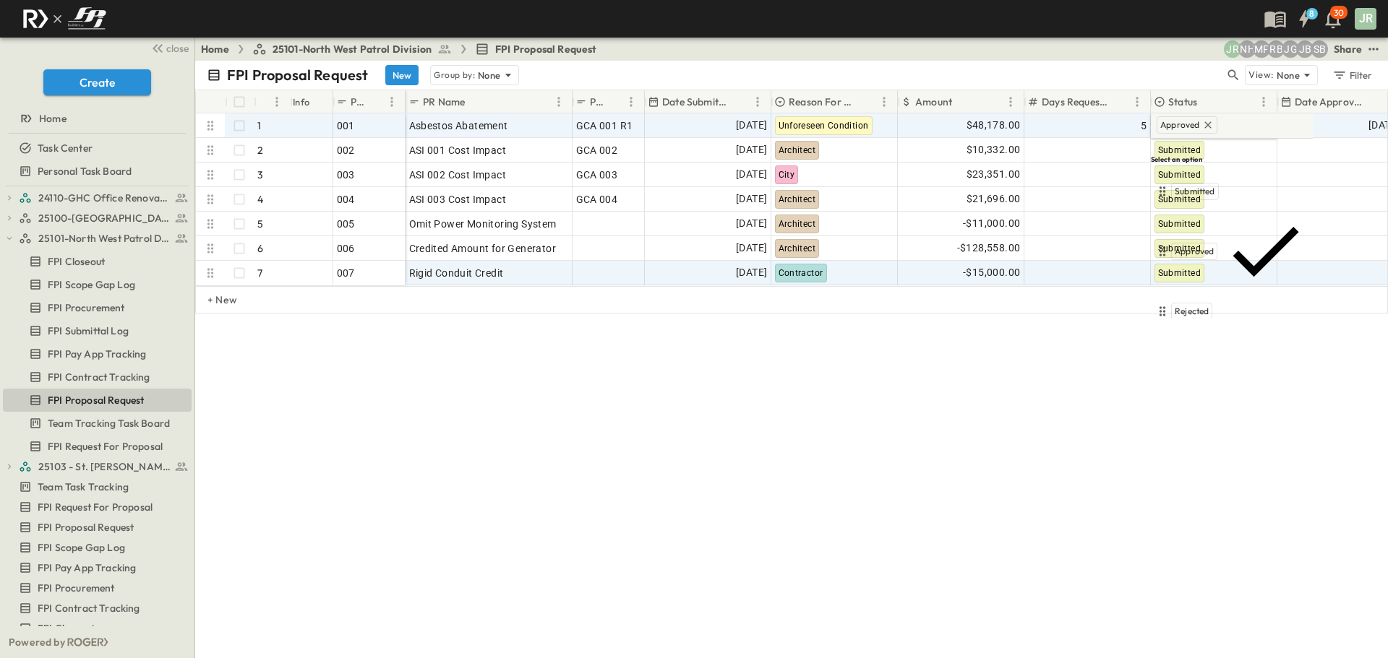
type input "**********"
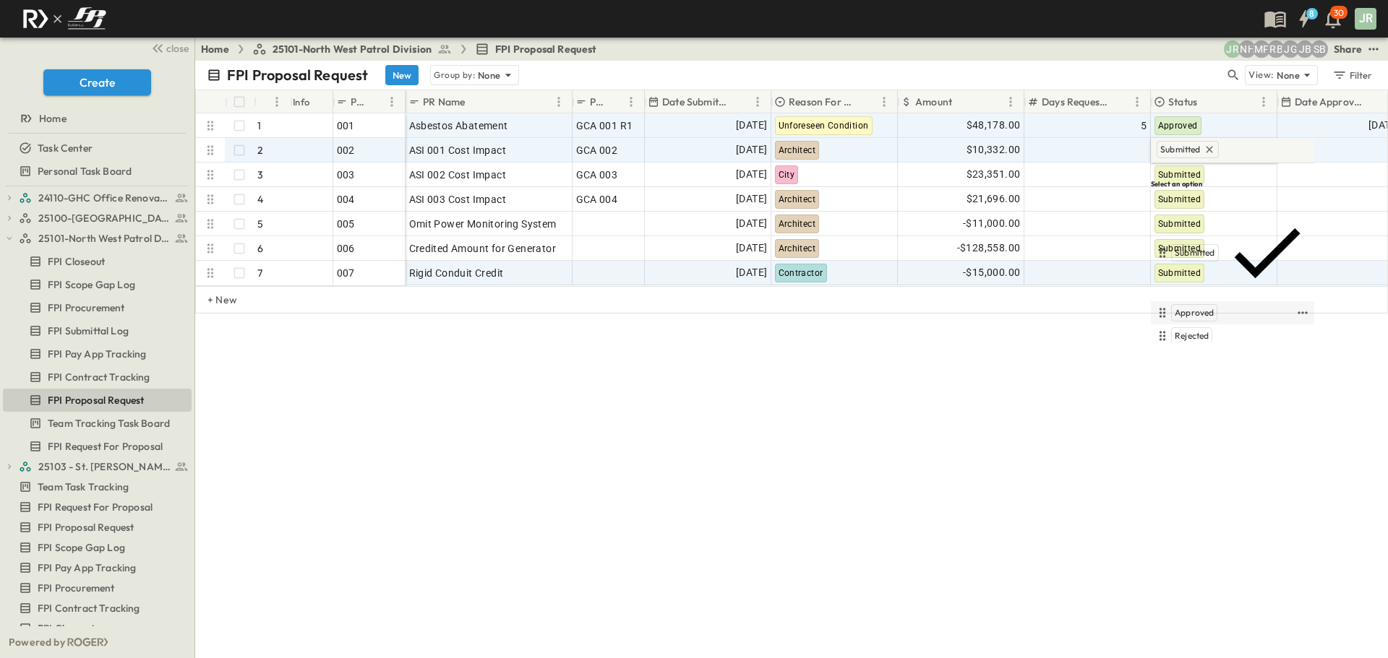
click at [1189, 304] on div "Approved" at bounding box center [1194, 312] width 46 height 17
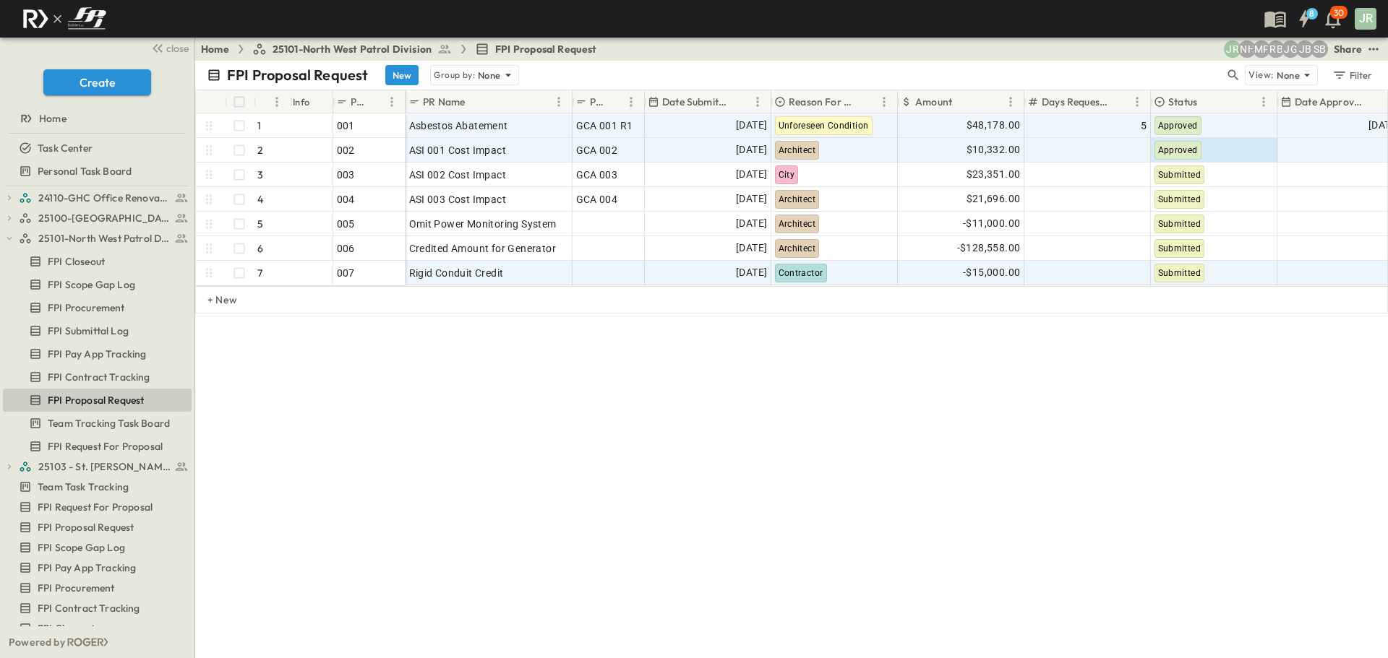
click at [1155, 377] on div "FPI Proposal Request New Group by: None View: None Filter # Info PR # PR Name P…" at bounding box center [791, 360] width 1193 height 598
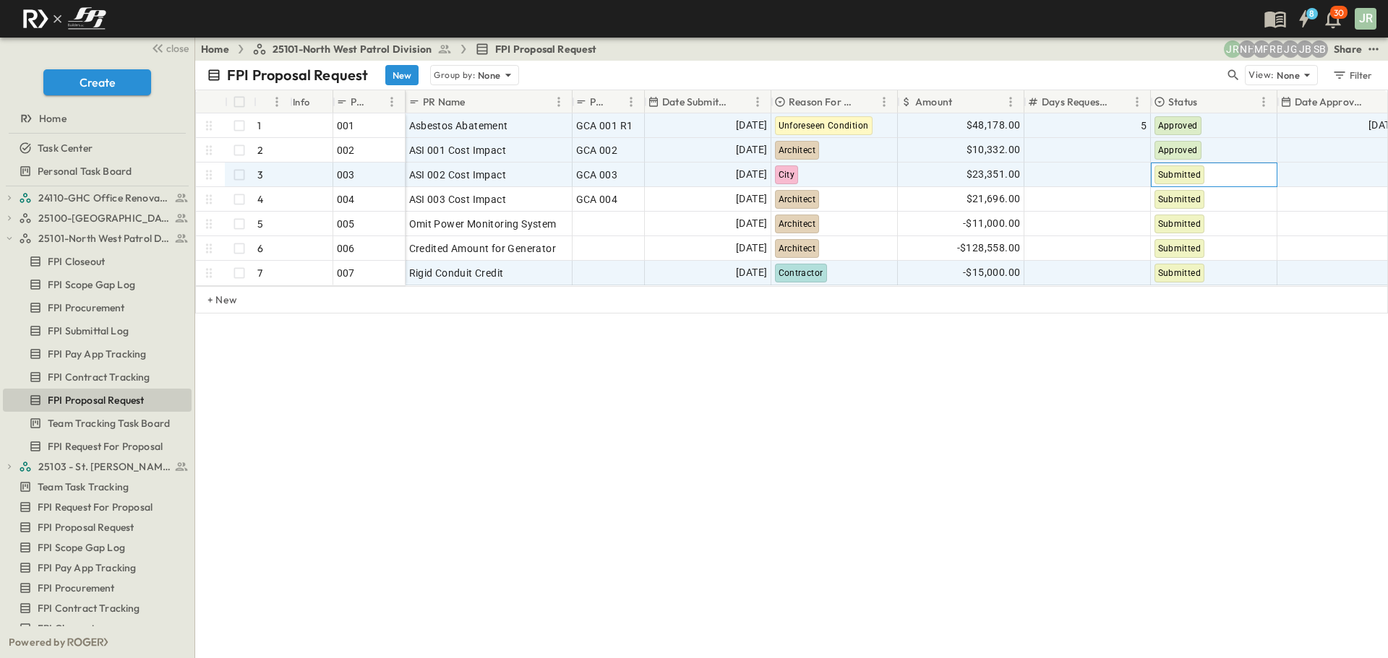
click at [1178, 184] on div "Submitted" at bounding box center [1179, 175] width 51 height 19
click at [1197, 326] on div "Approved" at bounding box center [1232, 337] width 163 height 23
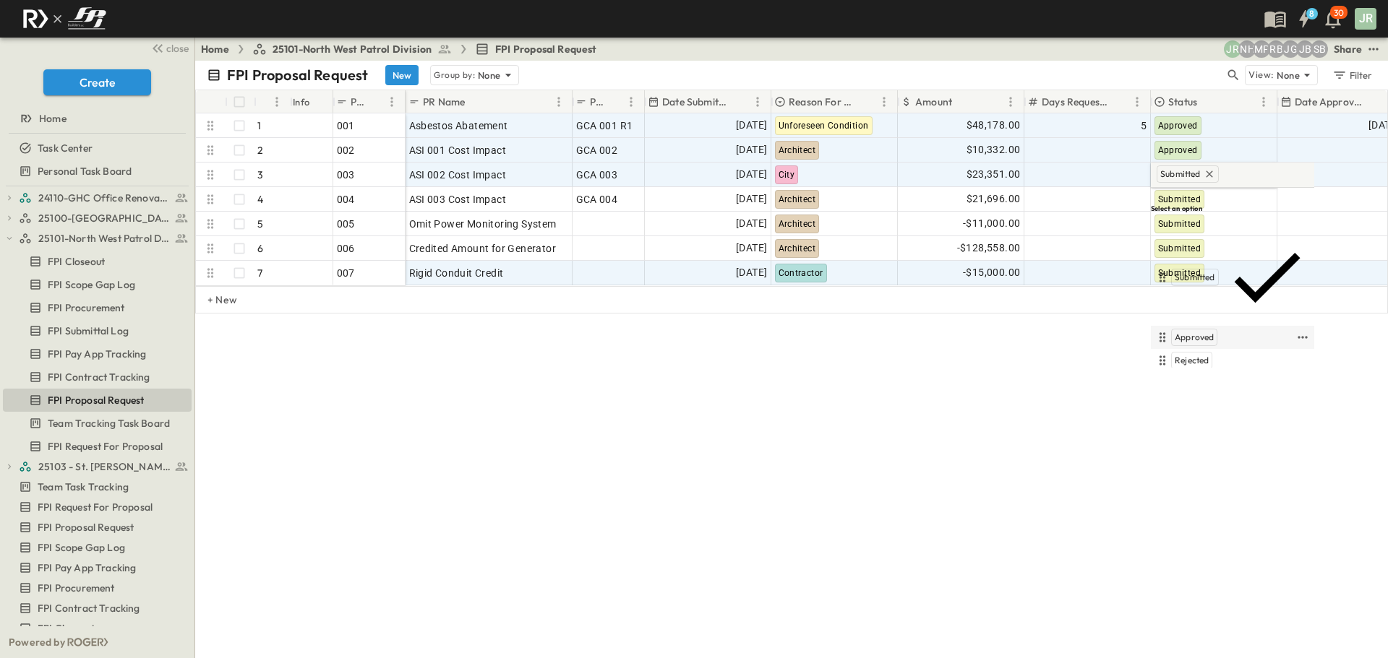
click at [1207, 332] on span "Approved" at bounding box center [1194, 338] width 39 height 12
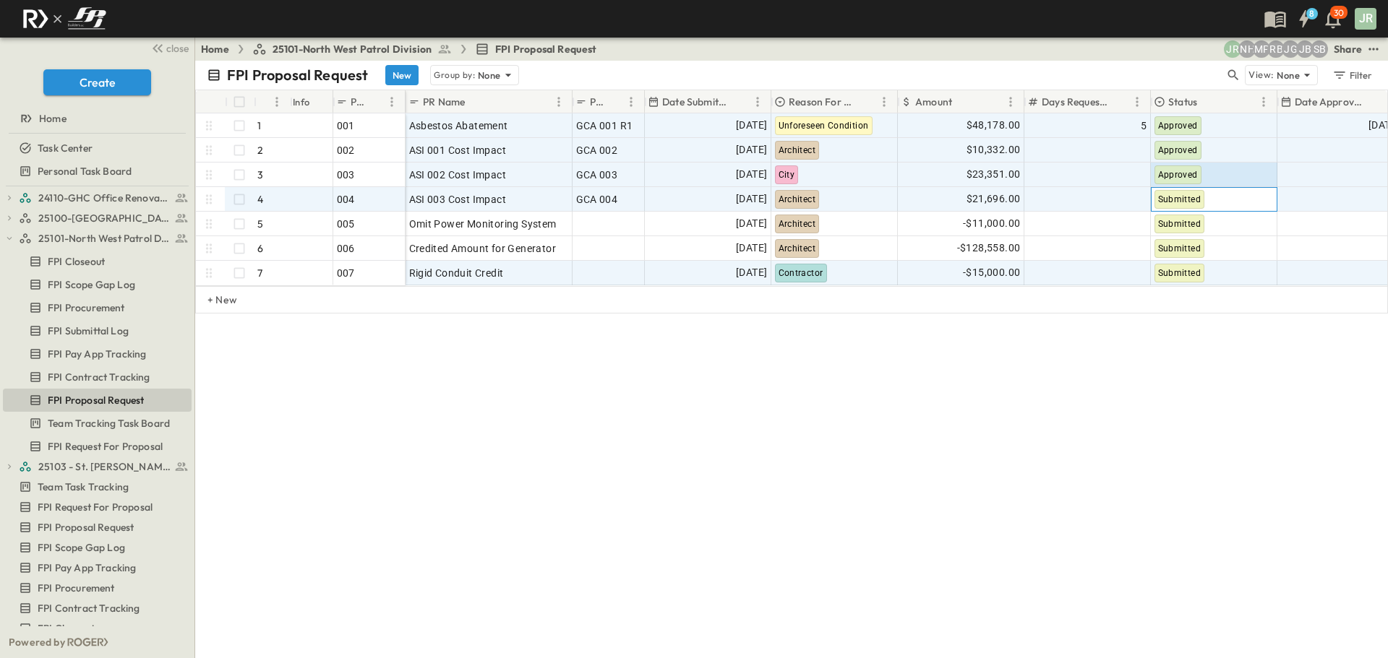
click at [1235, 199] on div "Submitted" at bounding box center [1213, 199] width 125 height 23
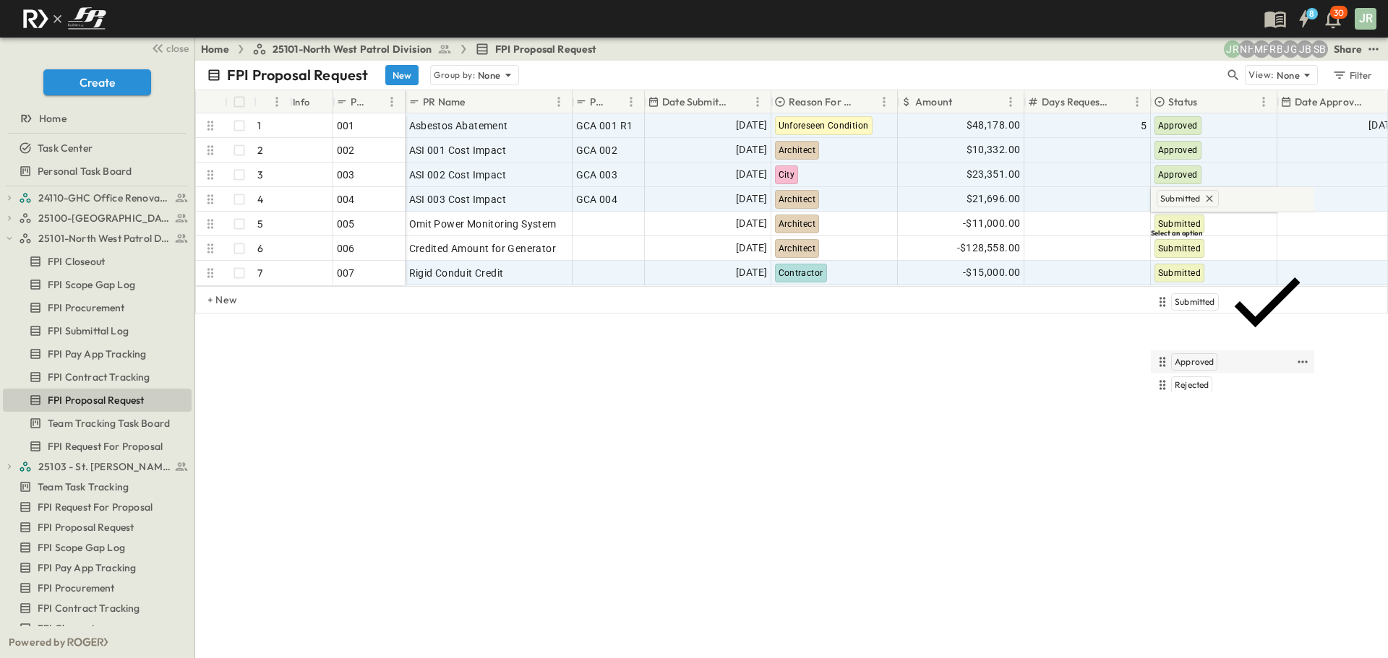
click at [1203, 356] on span "Approved" at bounding box center [1194, 362] width 39 height 12
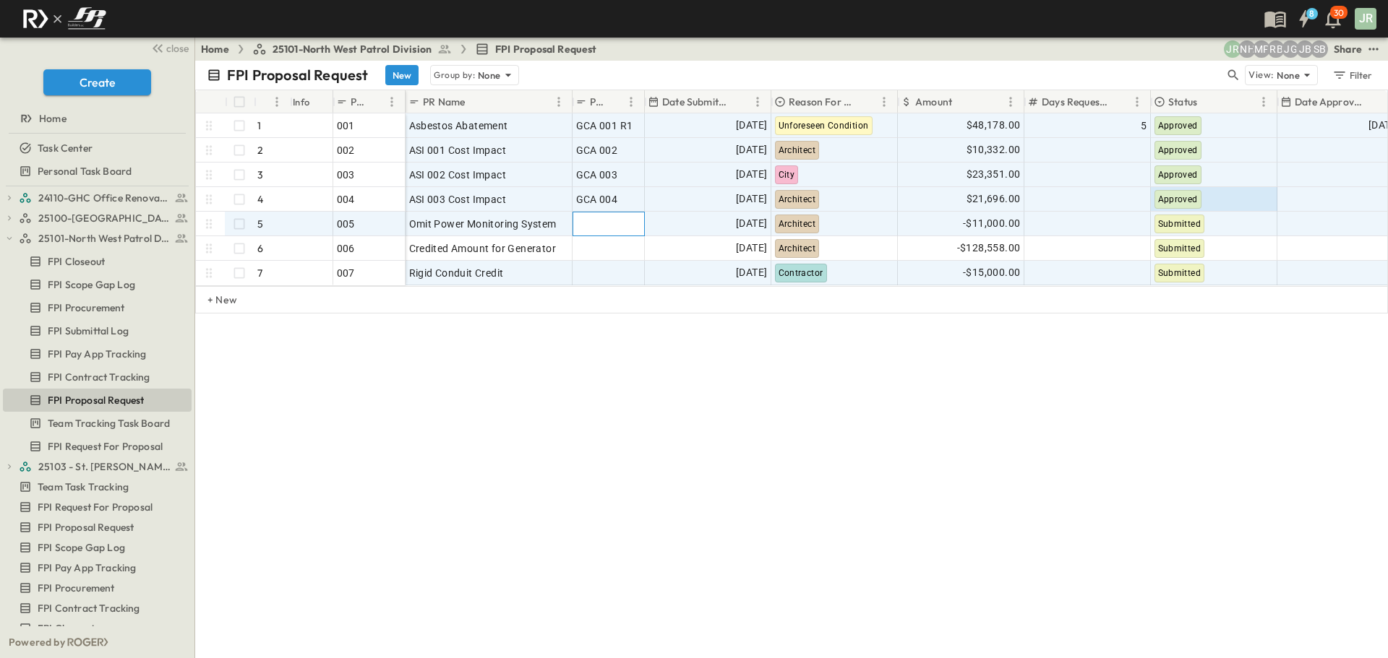
click at [611, 226] on div at bounding box center [608, 224] width 65 height 20
type input "*******"
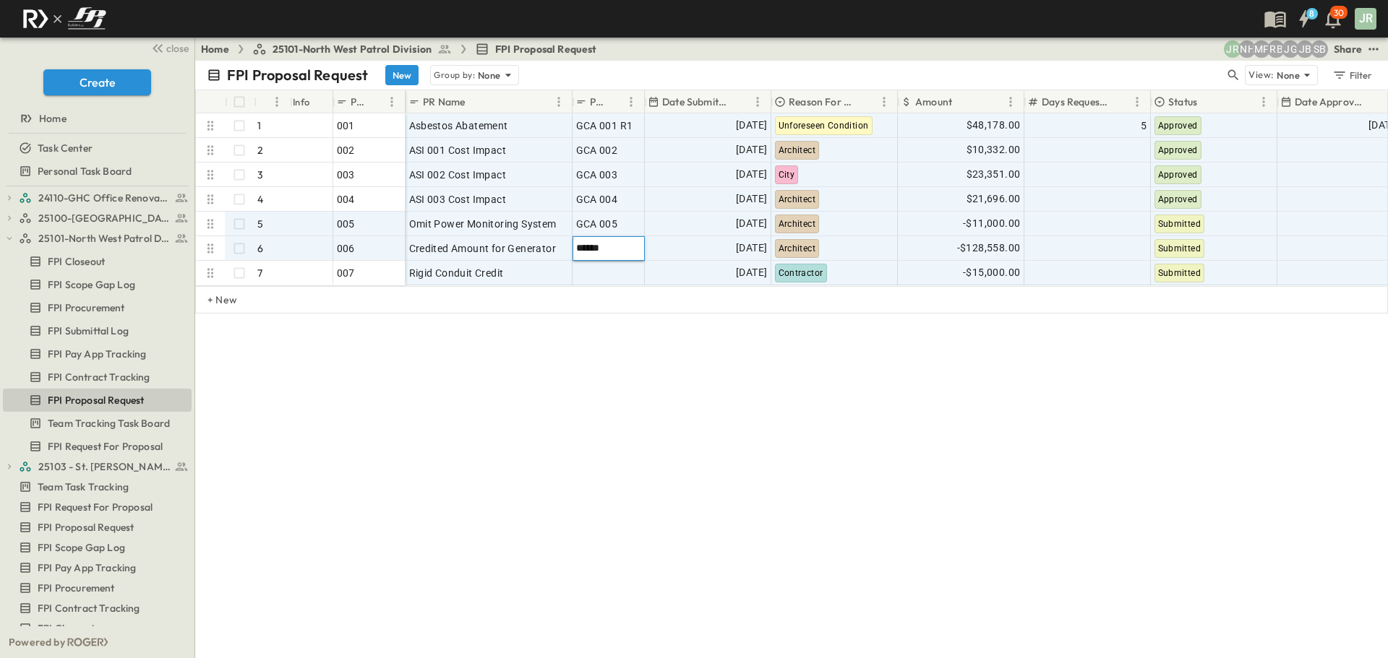
type input "*******"
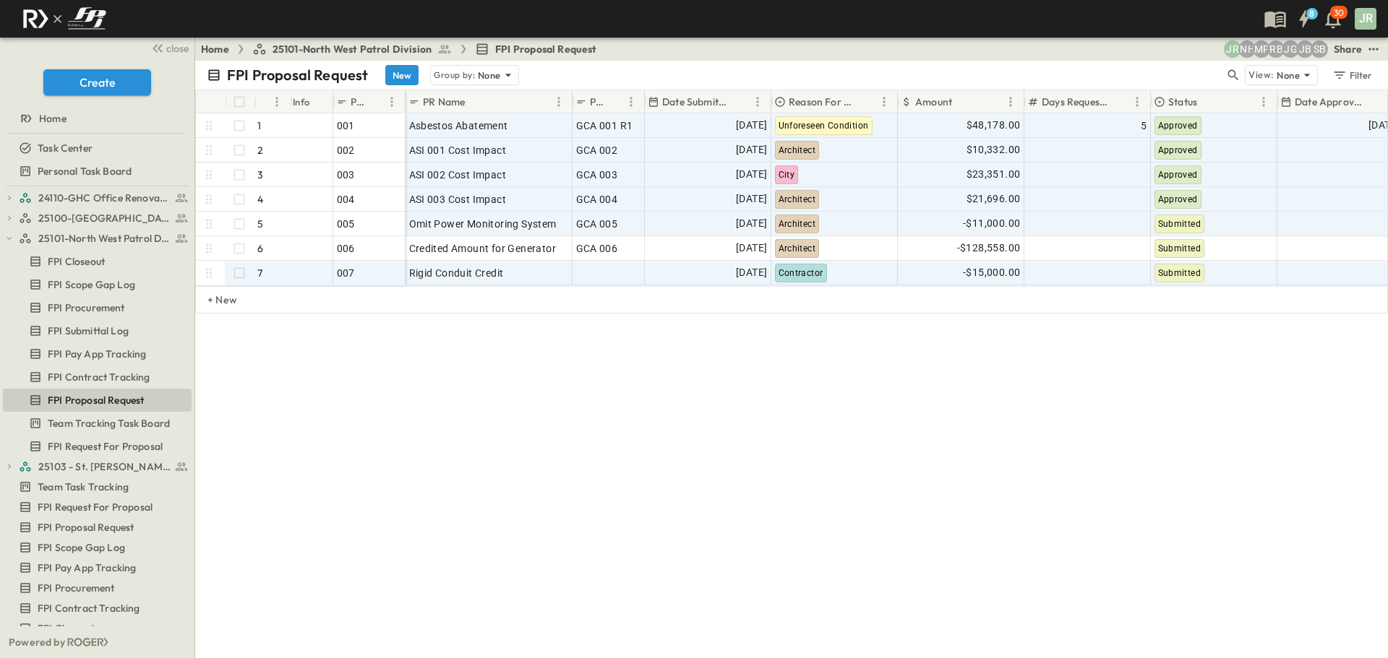
click at [701, 384] on div "FPI Proposal Request New Group by: None View: None Filter # Info PR # PR Name P…" at bounding box center [791, 360] width 1193 height 598
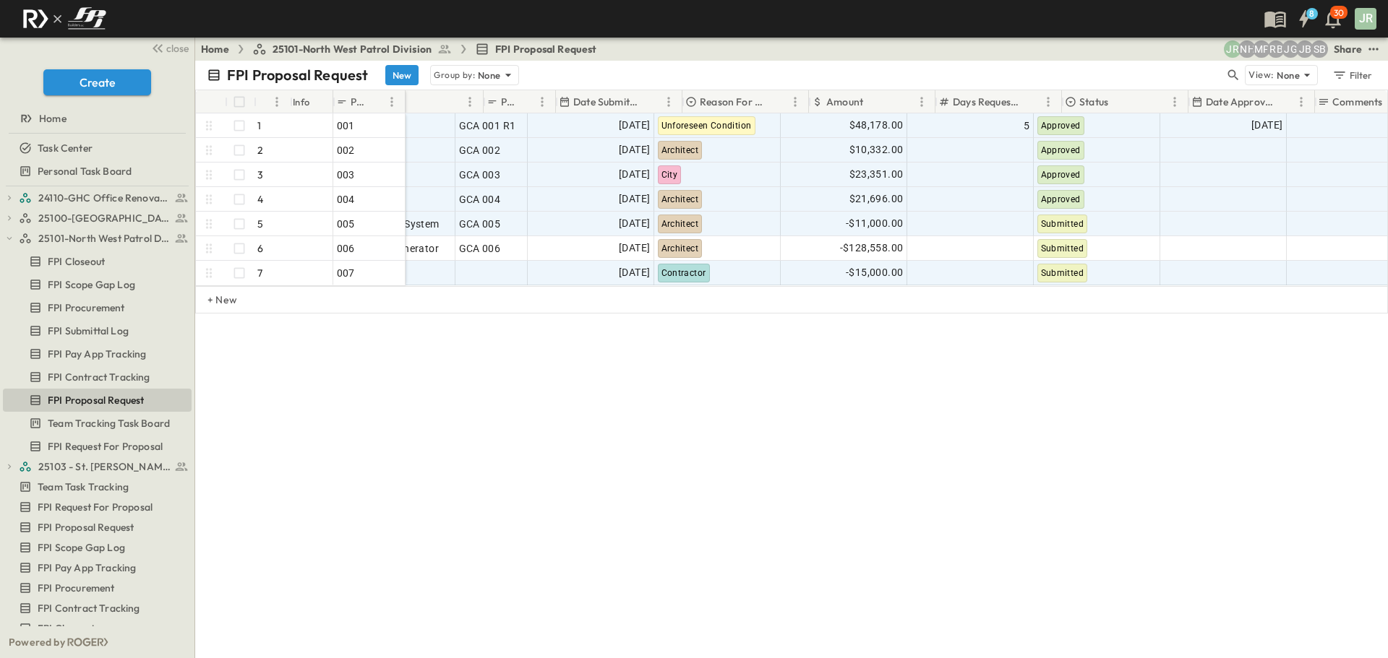
scroll to position [0, 147]
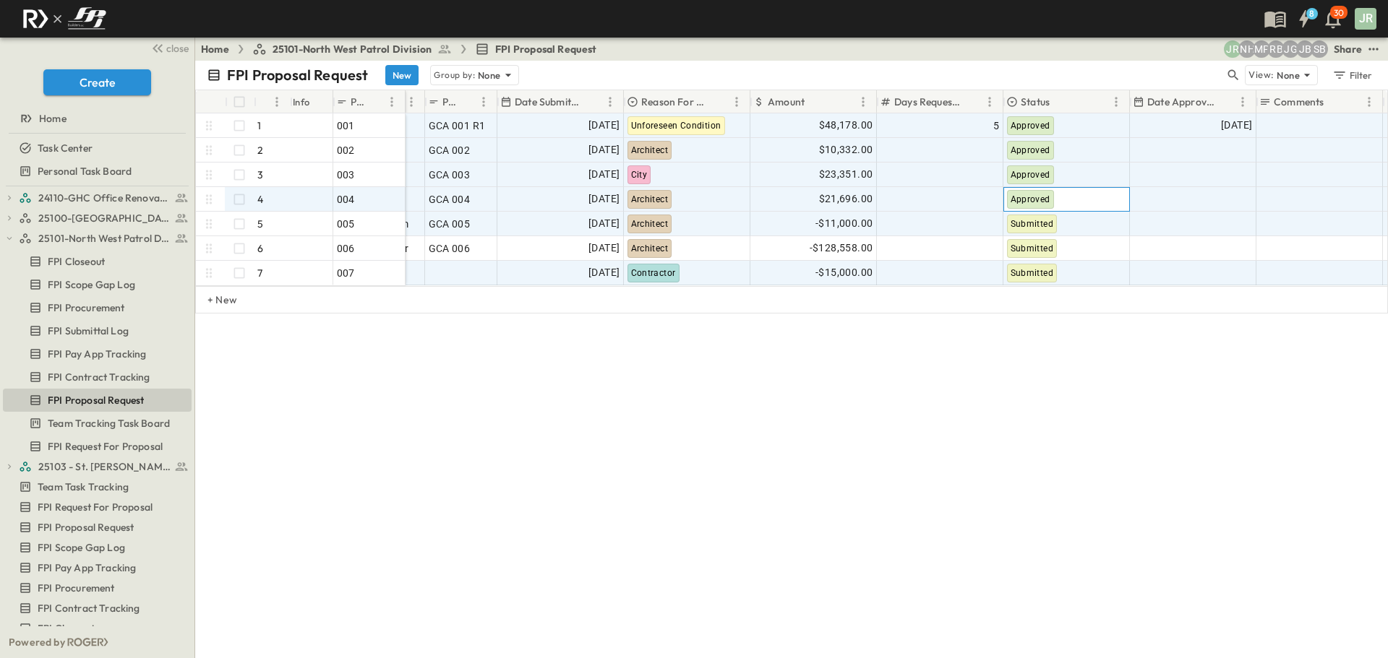
click at [1104, 194] on div "Approved" at bounding box center [1066, 199] width 125 height 23
click at [1103, 213] on div "Submitted" at bounding box center [1066, 224] width 125 height 23
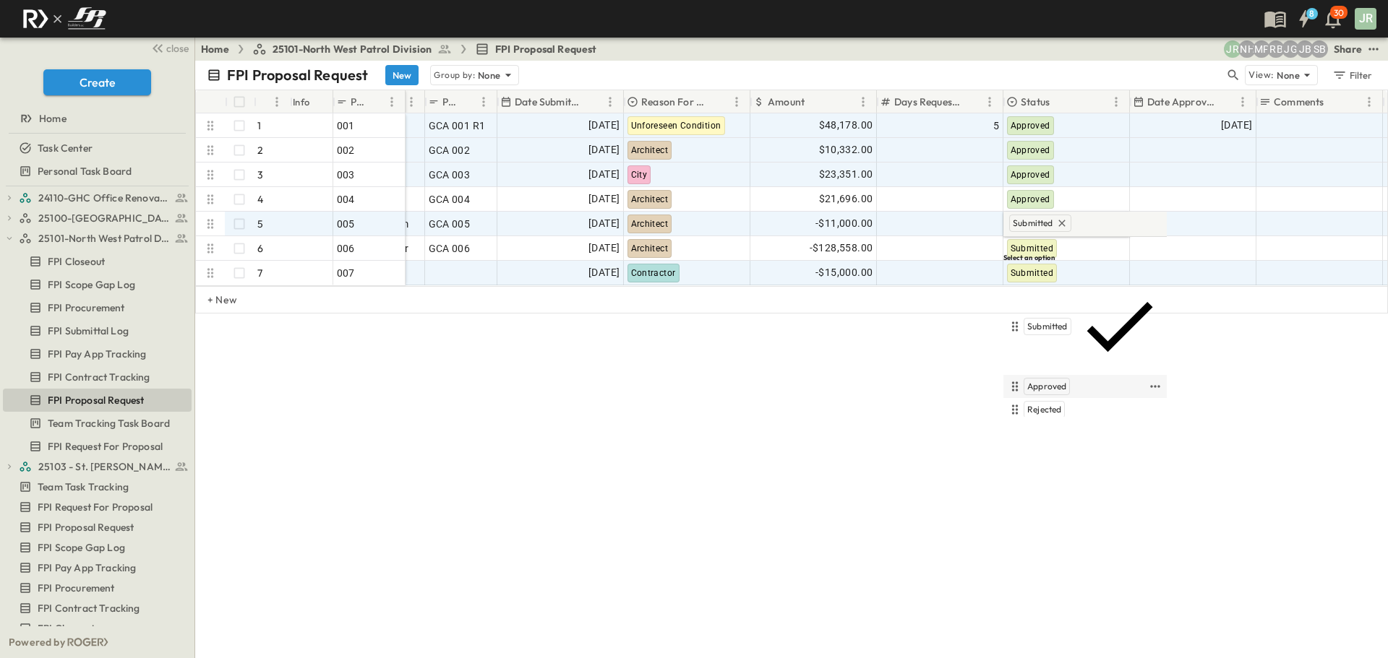
click at [1060, 381] on span "Approved" at bounding box center [1046, 387] width 39 height 12
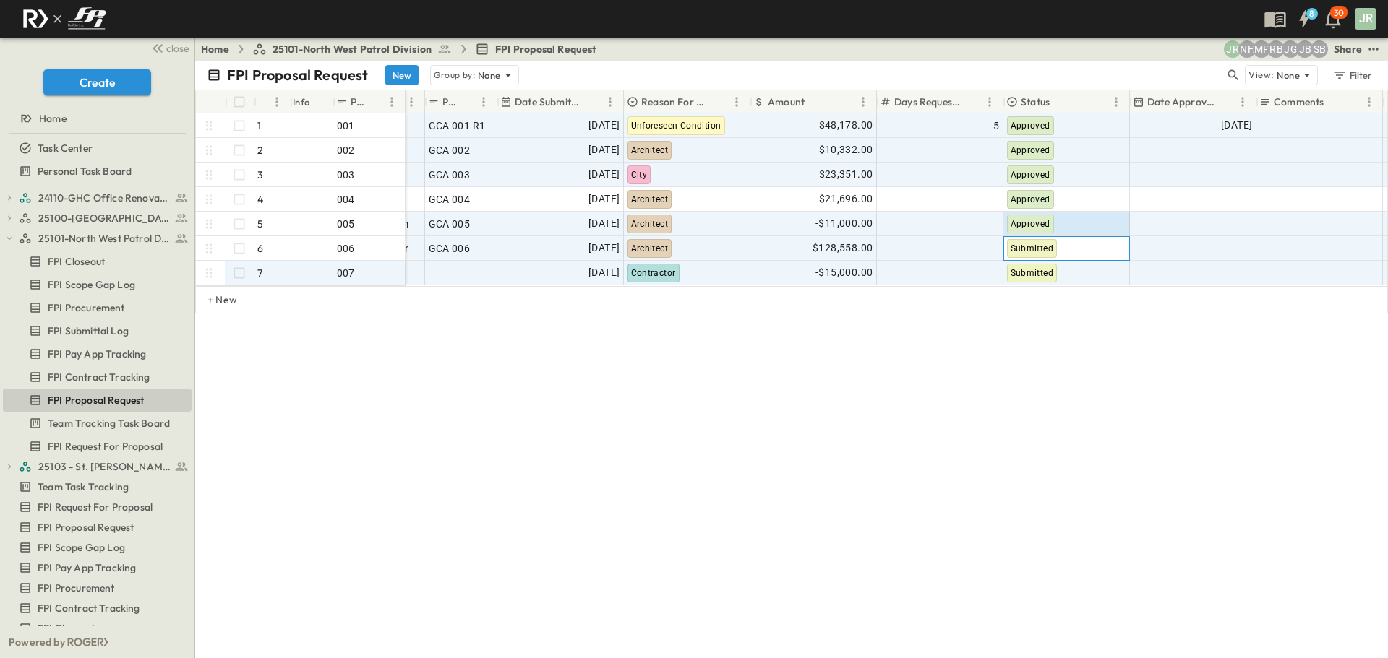
click at [1077, 252] on div "Submitted" at bounding box center [1066, 248] width 125 height 23
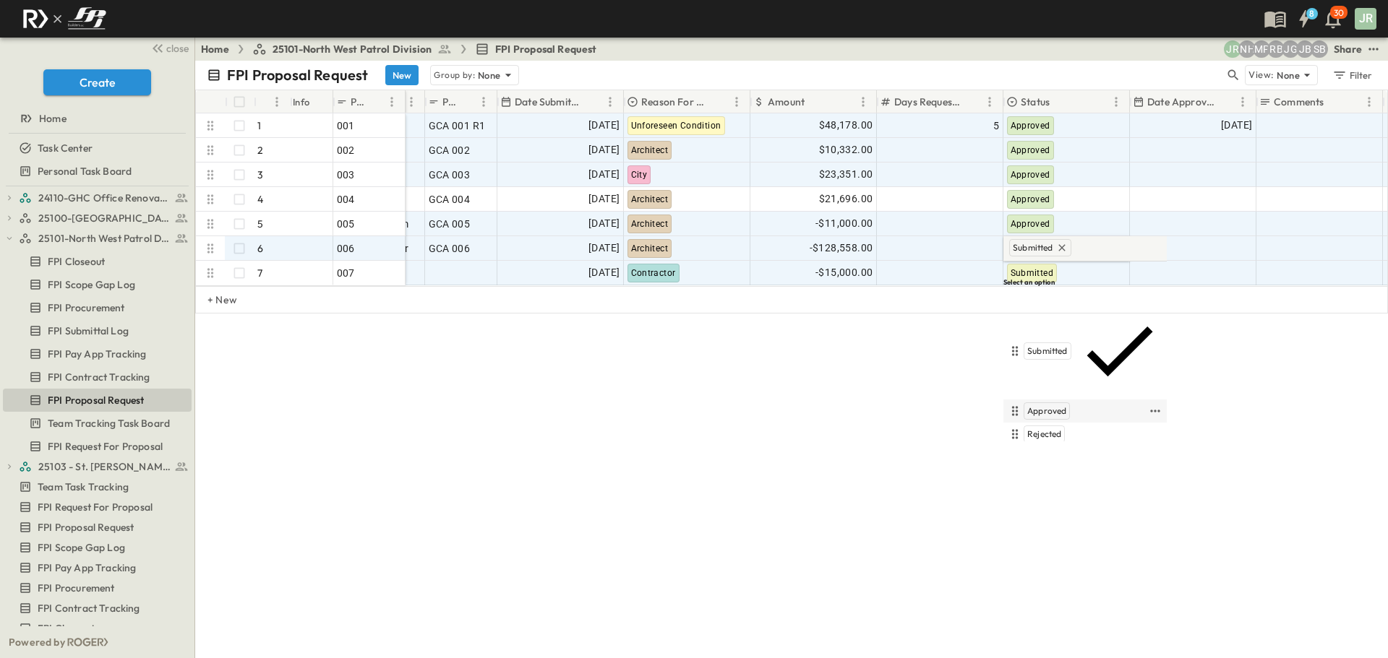
click at [1046, 405] on span "Approved" at bounding box center [1046, 411] width 39 height 12
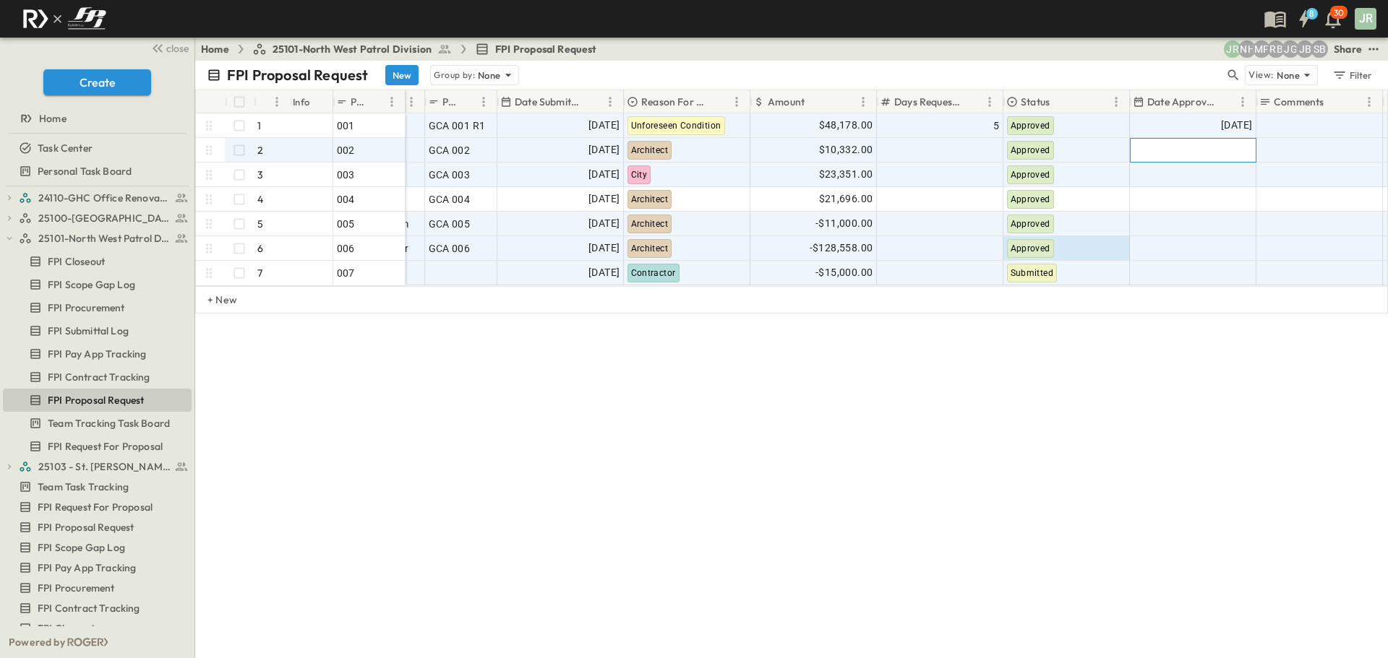
click at [1211, 145] on div at bounding box center [1192, 150] width 125 height 23
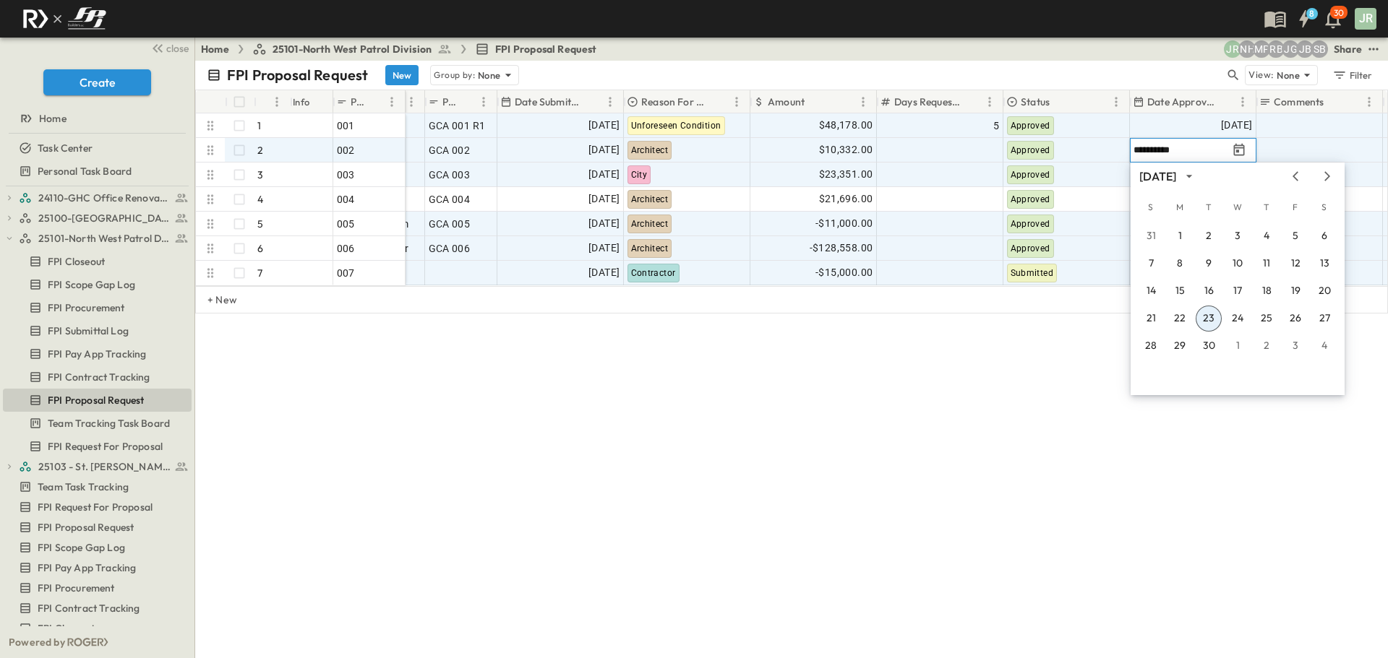
type input "**********"
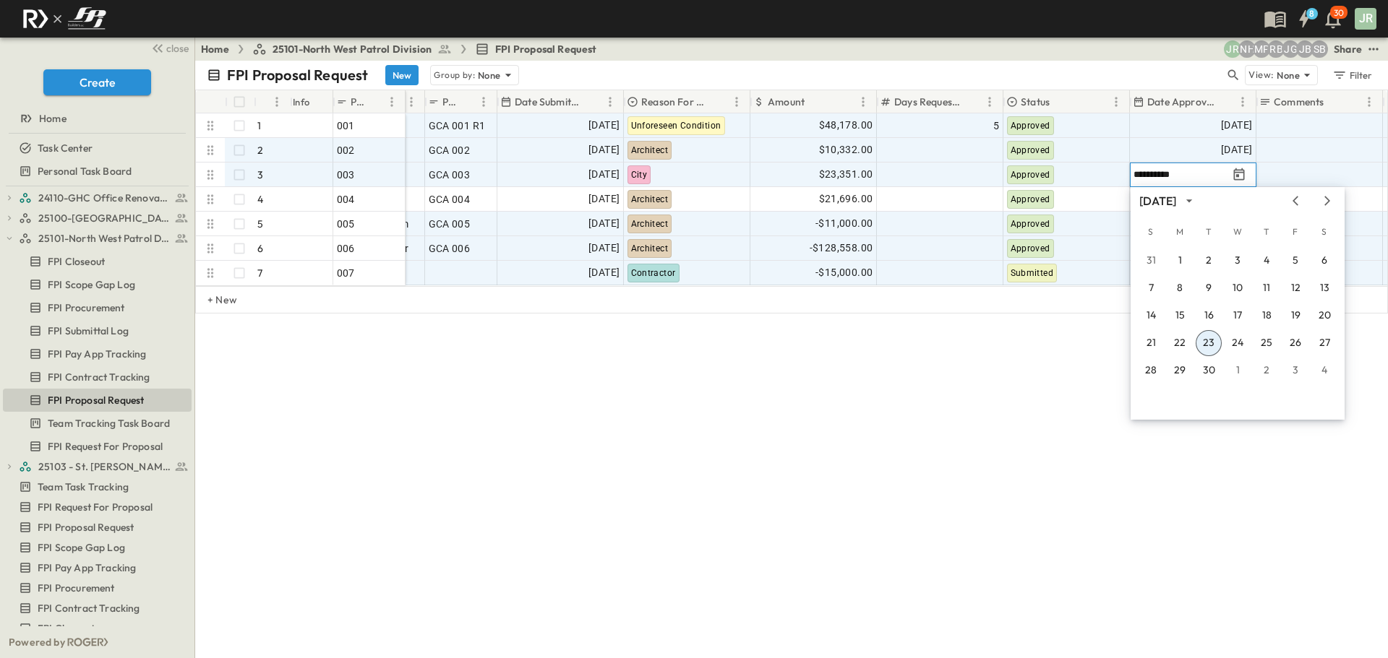
type input "**********"
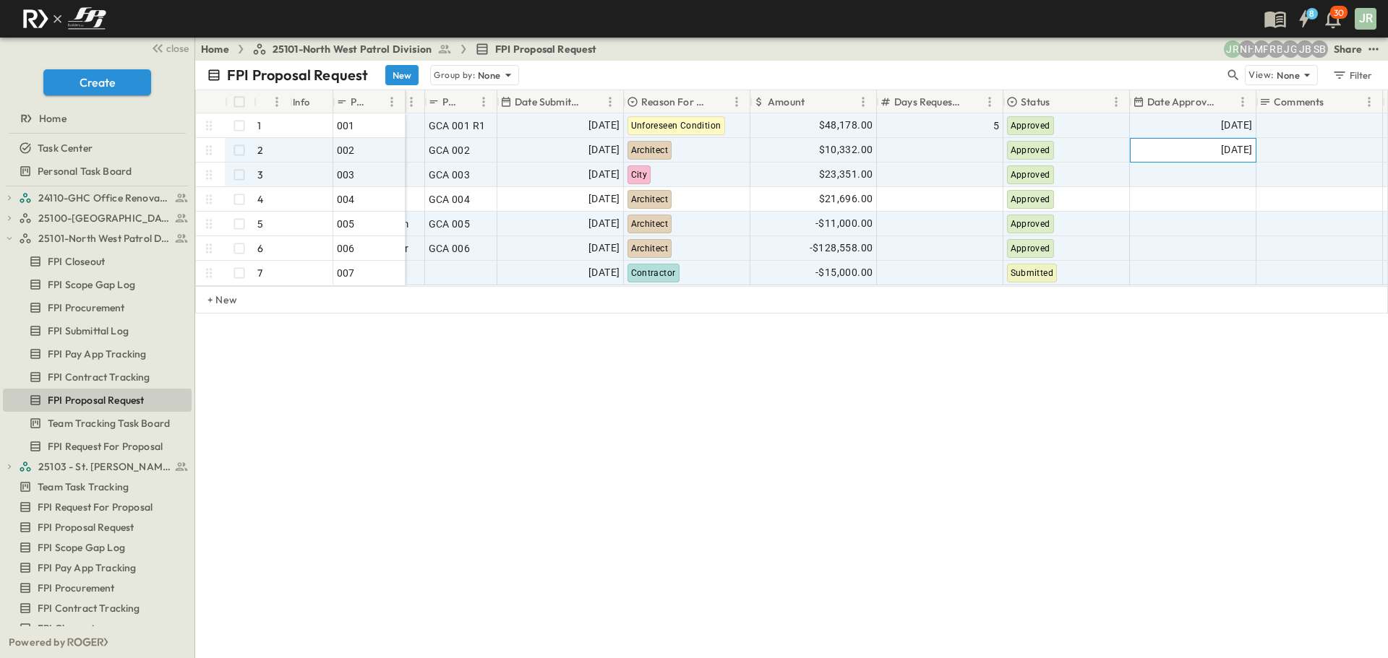
click at [1164, 150] on div "09/12/2025" at bounding box center [1192, 150] width 125 height 23
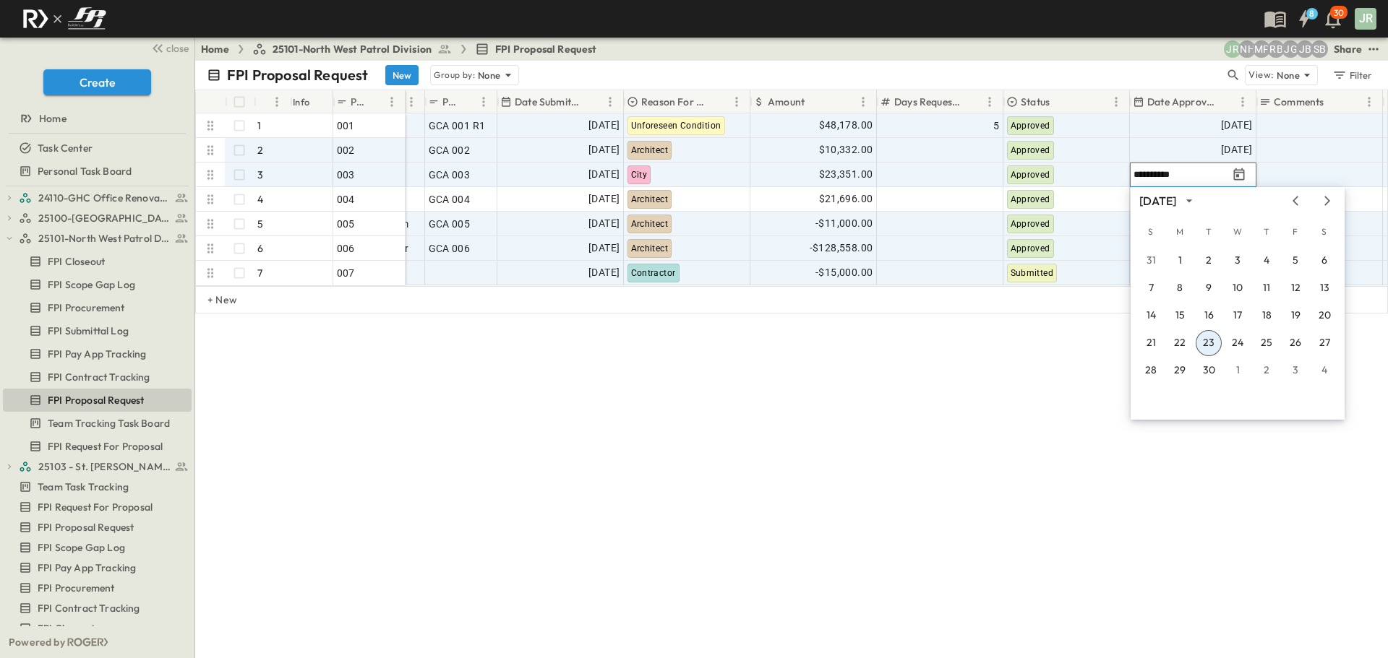
type input "**********"
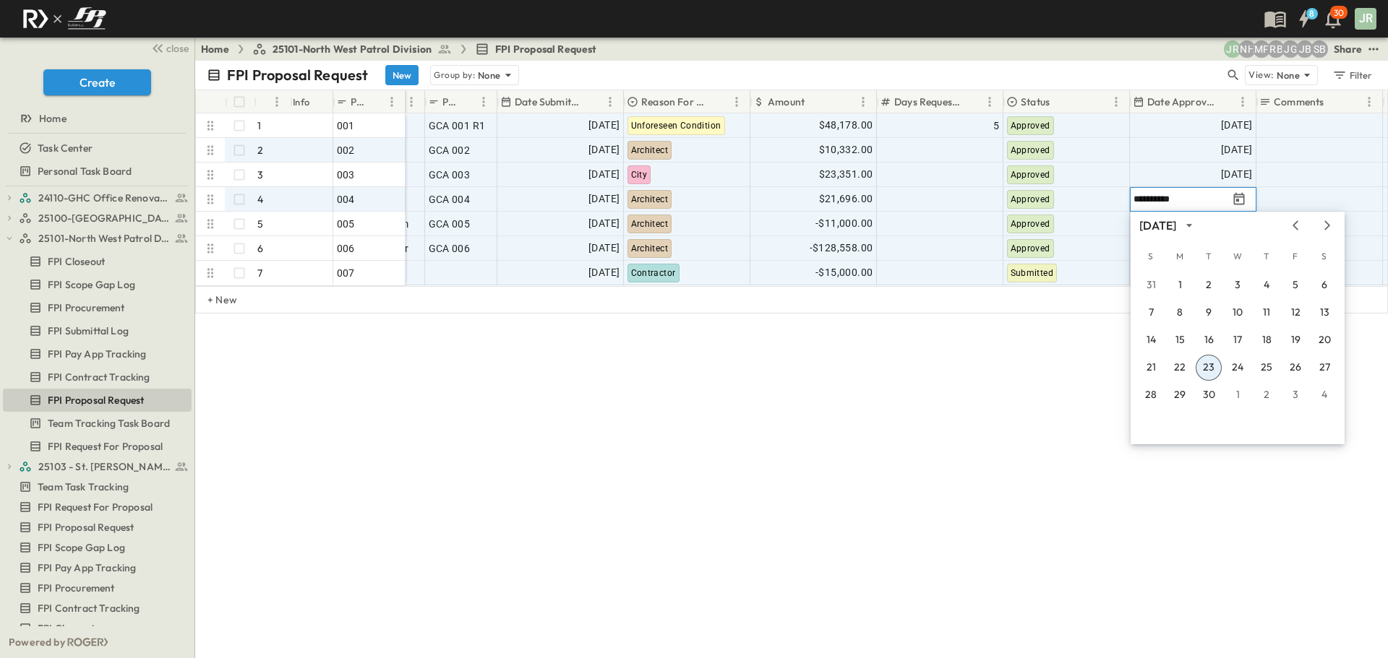
type input "**********"
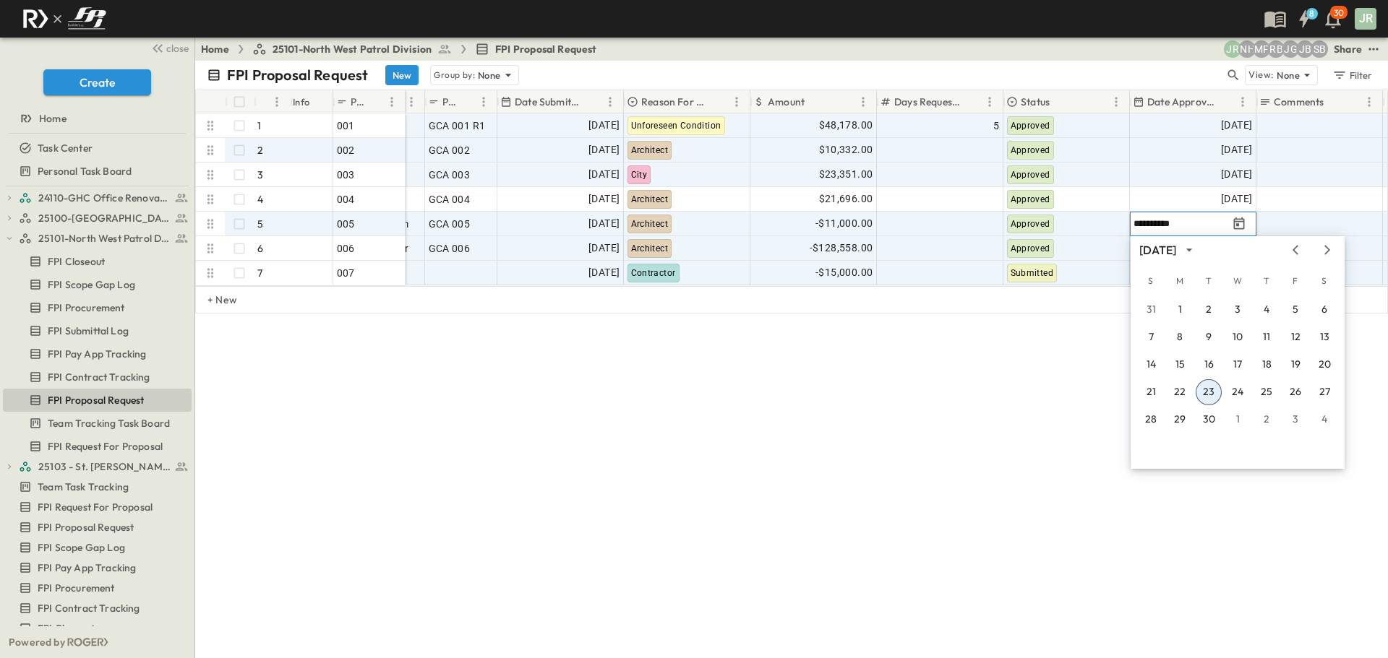
type input "**********"
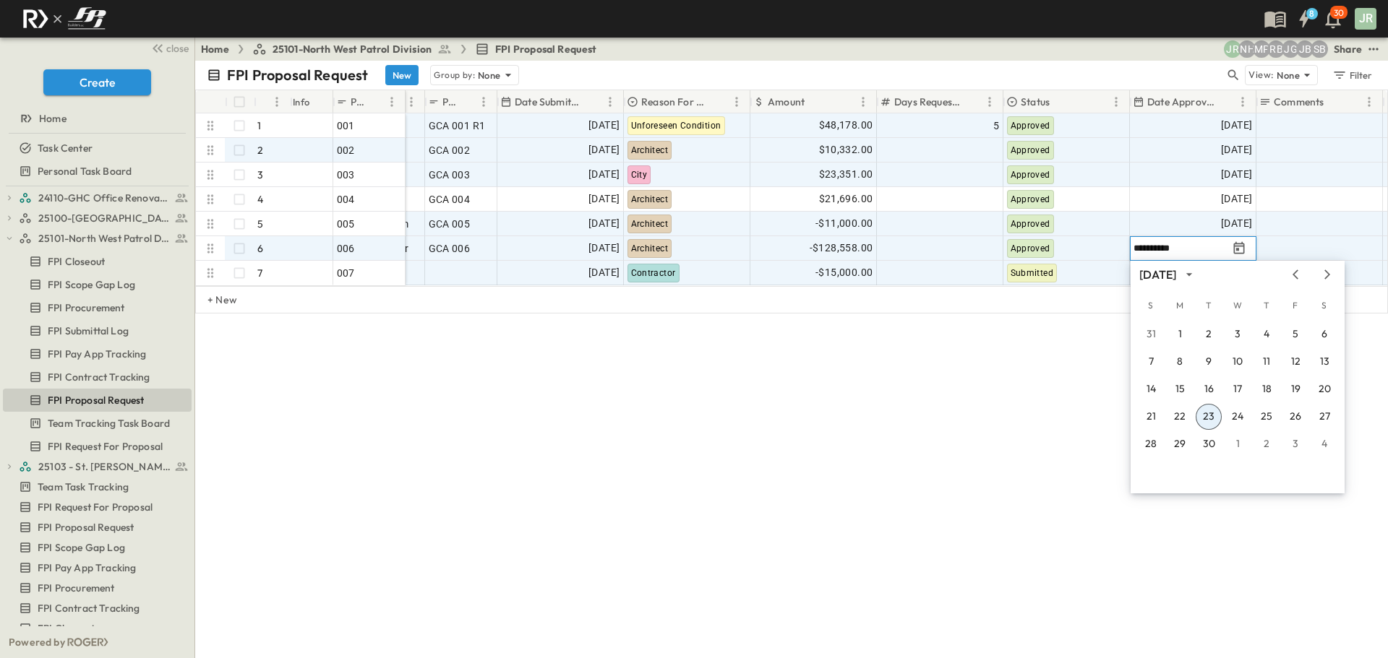
type input "**********"
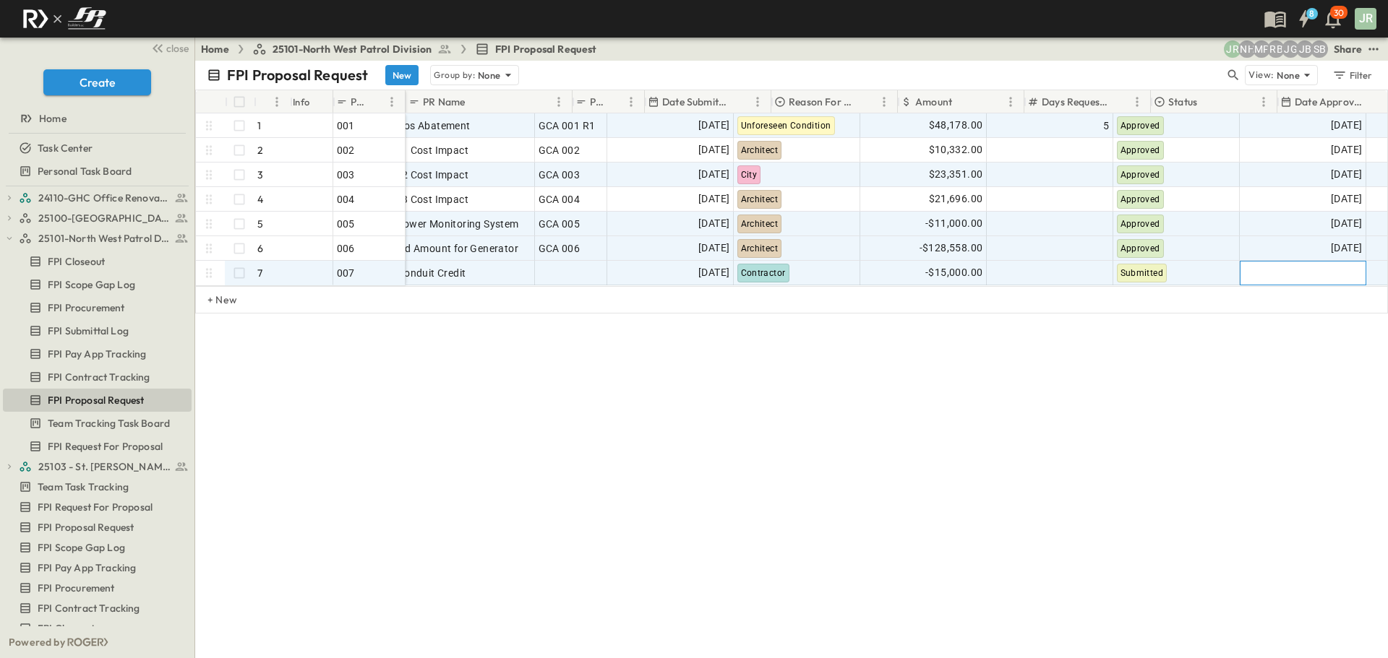
scroll to position [0, 0]
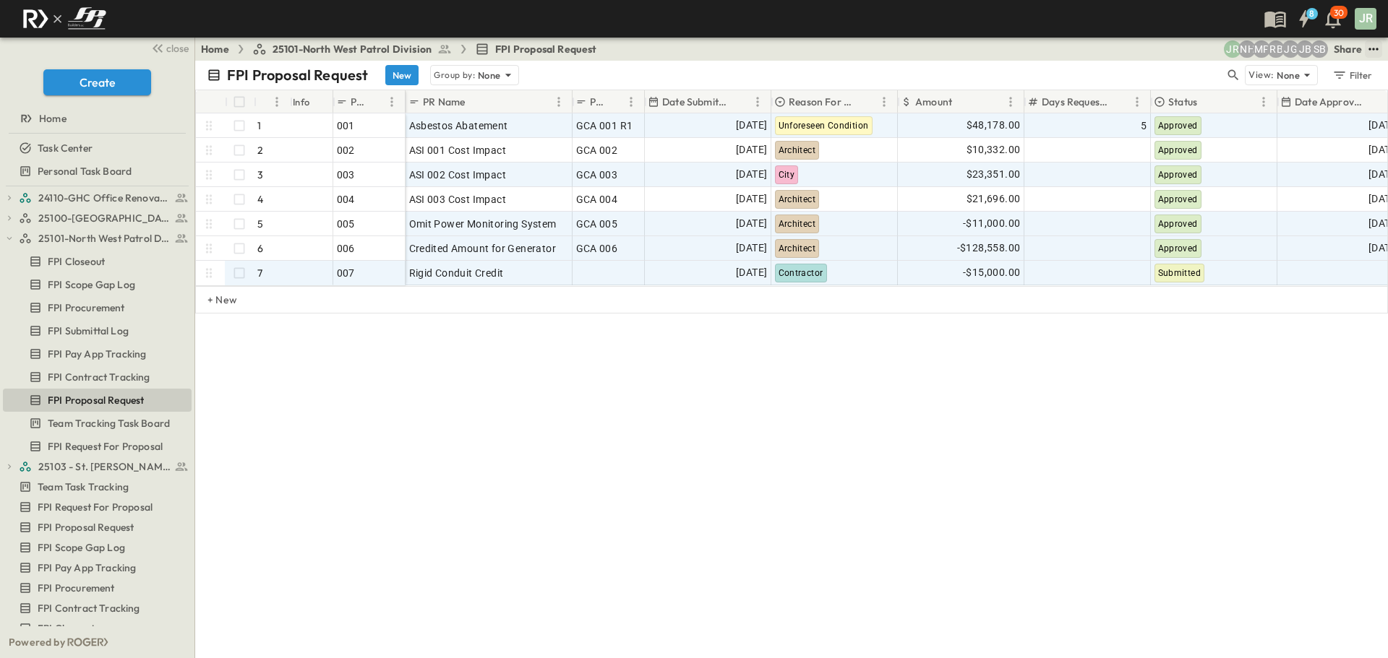
click at [1368, 52] on icon "test" at bounding box center [1373, 49] width 14 height 14
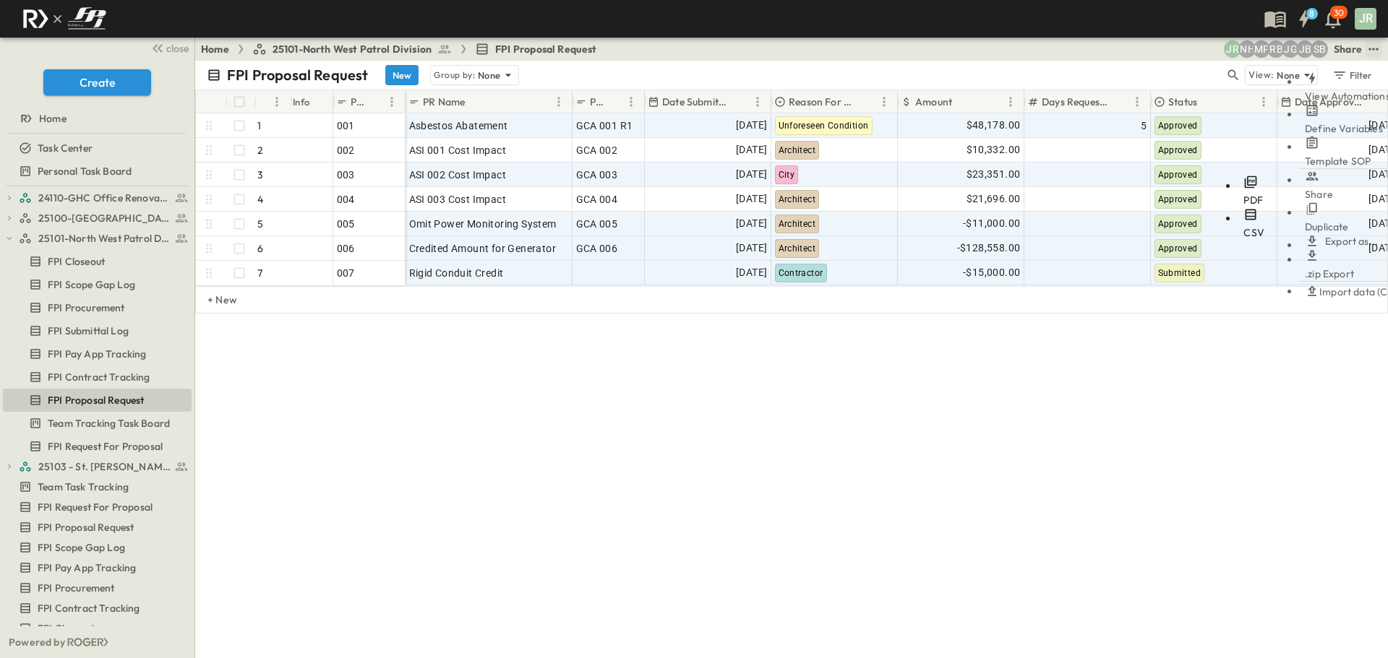
click at [1242, 175] on li "PDF" at bounding box center [1253, 191] width 33 height 33
